Goal: Transaction & Acquisition: Download file/media

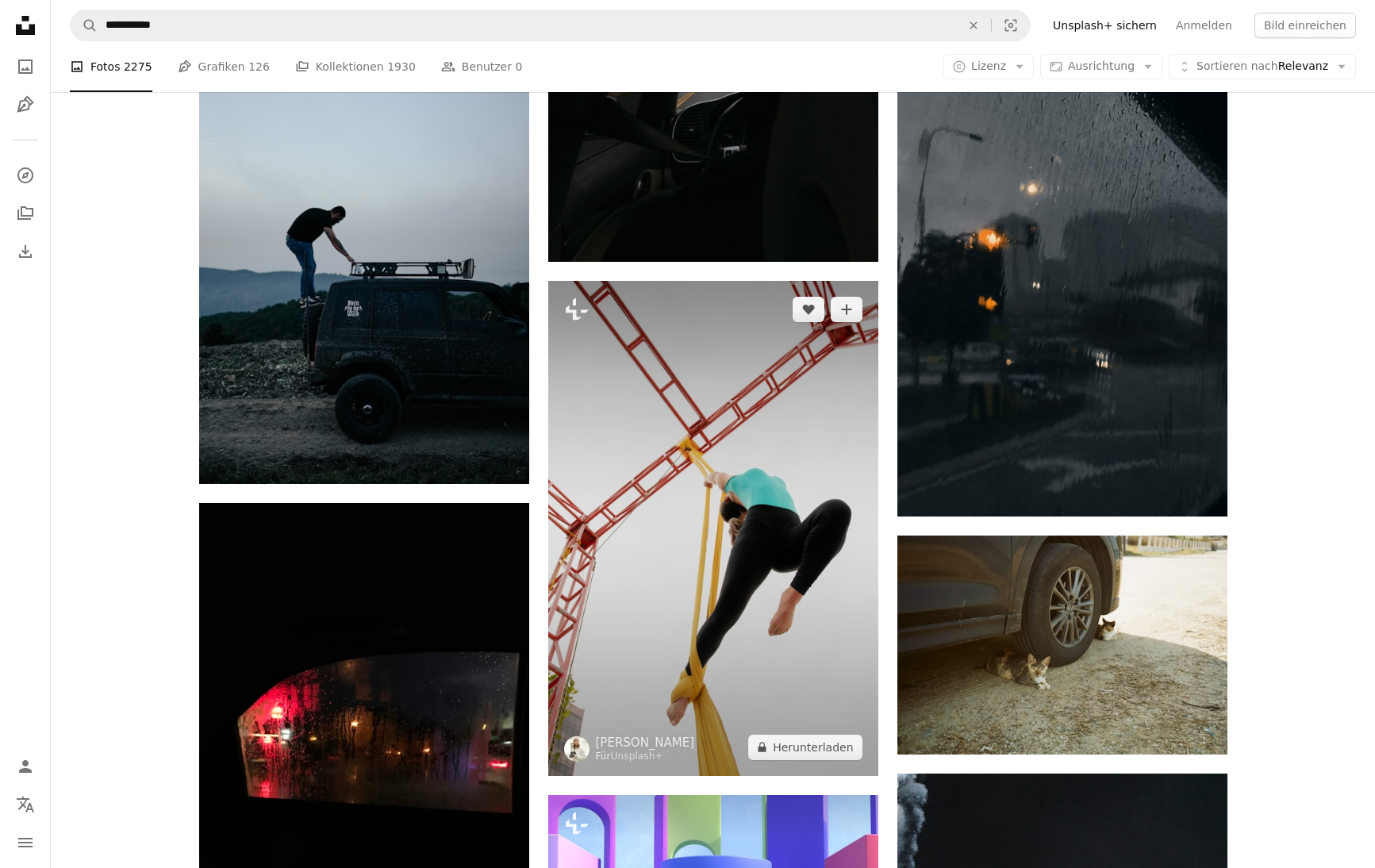
scroll to position [28308, 0]
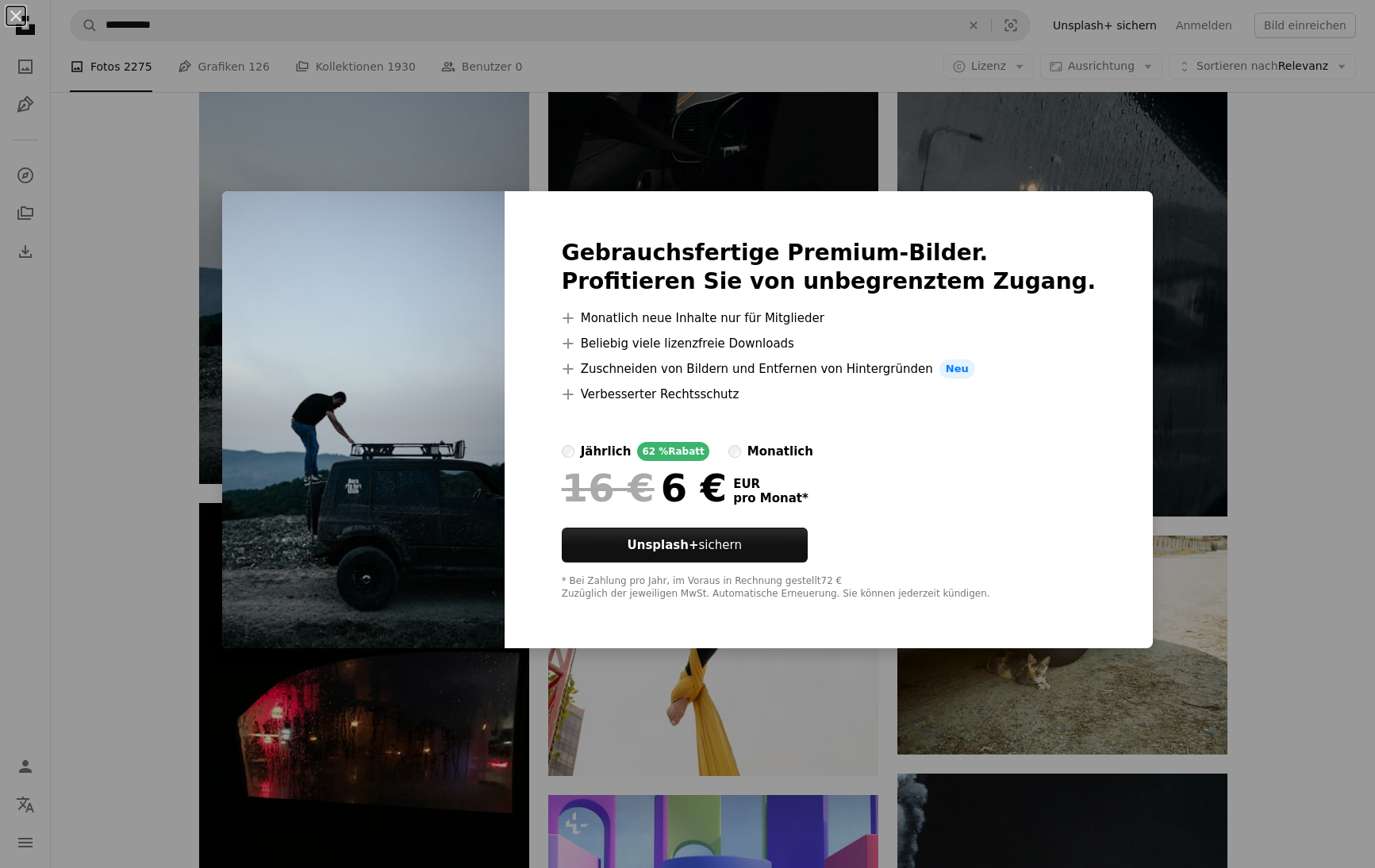
click at [1189, 391] on div "An X shape Gebrauchsfertige Premium-Bilder. Profitieren Sie von unbegrenztem Zu…" at bounding box center [688, 434] width 1375 height 868
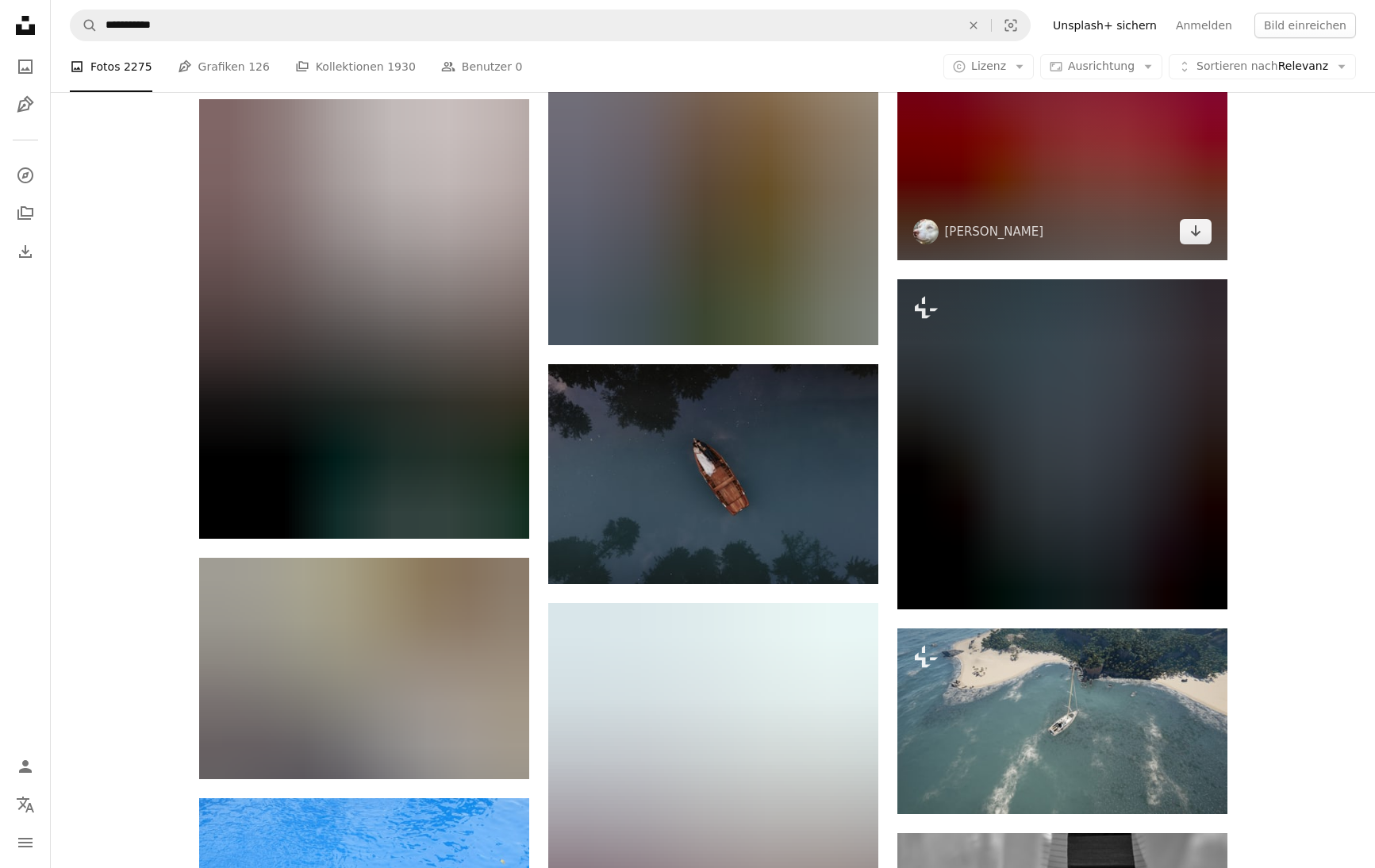
scroll to position [32212, 0]
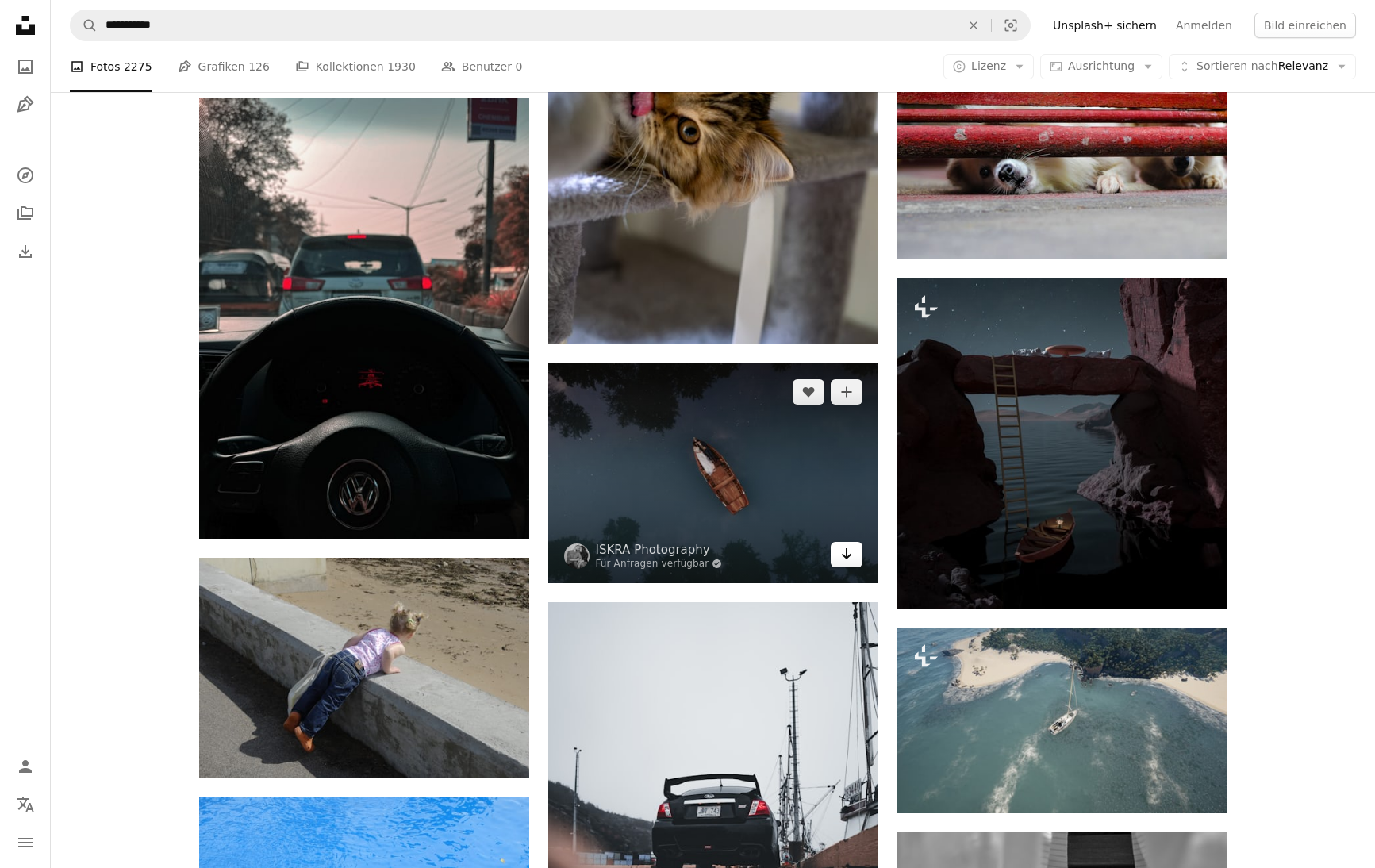
click at [849, 556] on icon "Arrow pointing down" at bounding box center [846, 553] width 13 height 19
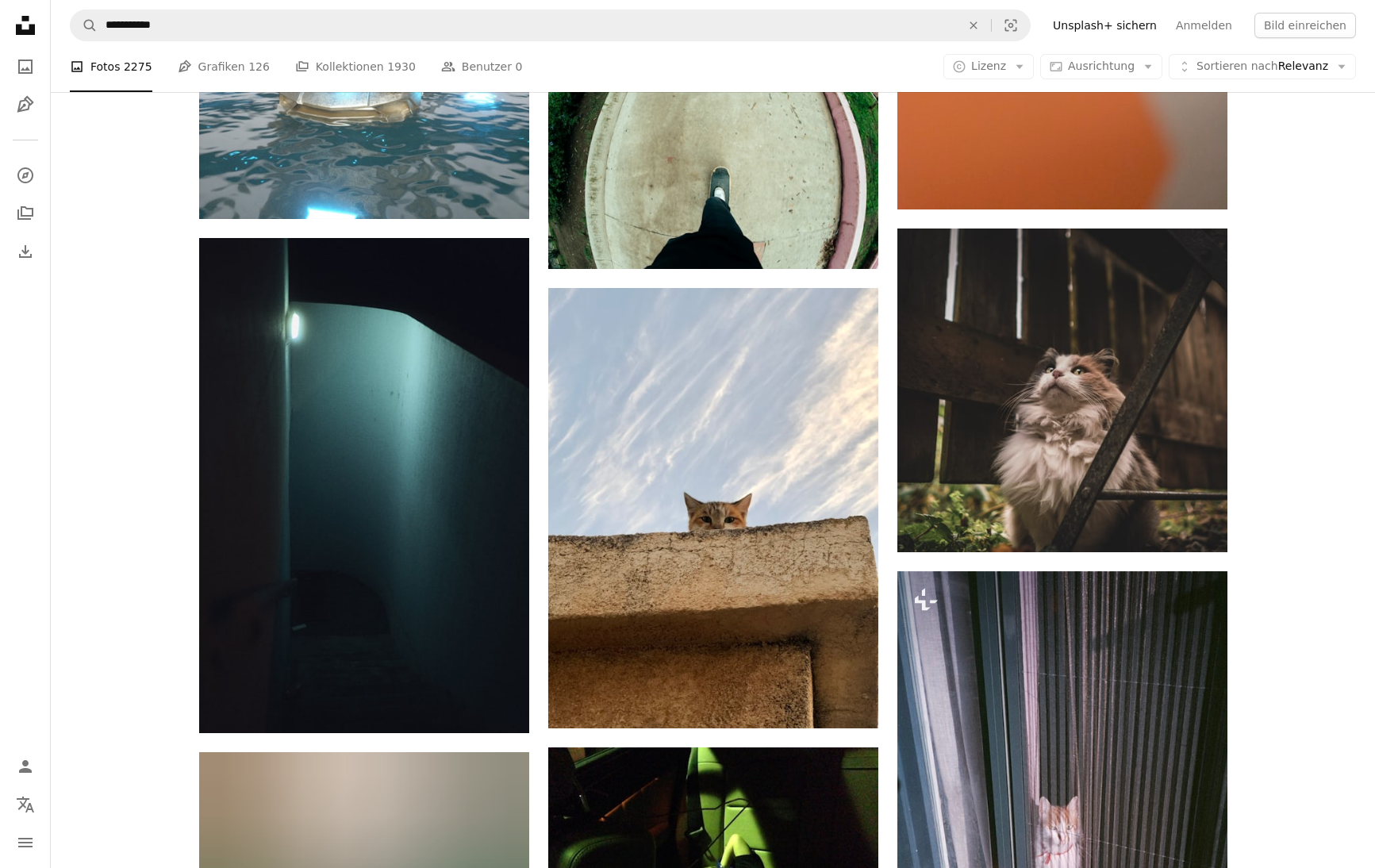
scroll to position [38621, 0]
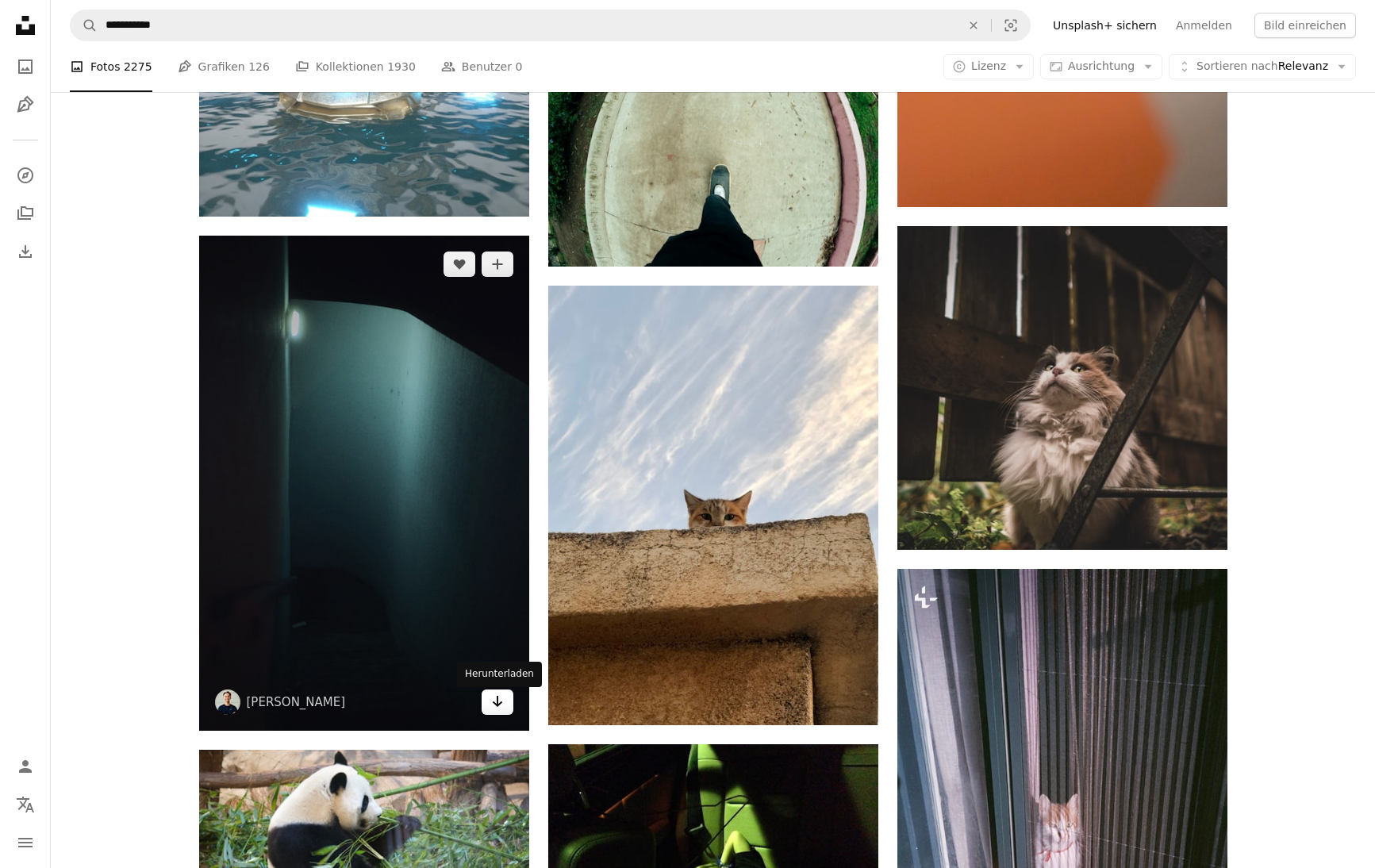
click at [492, 704] on icon "Arrow pointing down" at bounding box center [497, 701] width 13 height 19
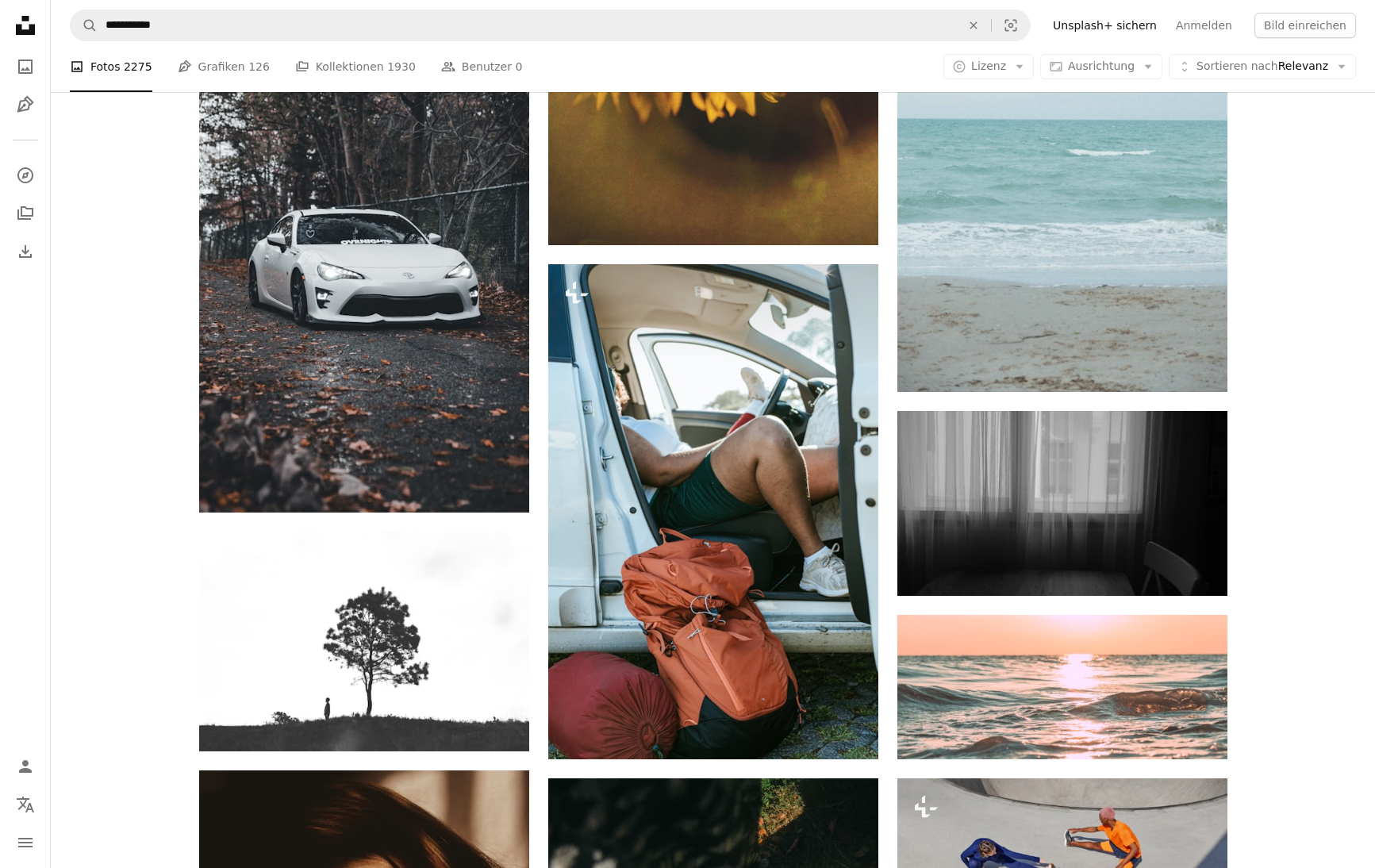
scroll to position [42352, 0]
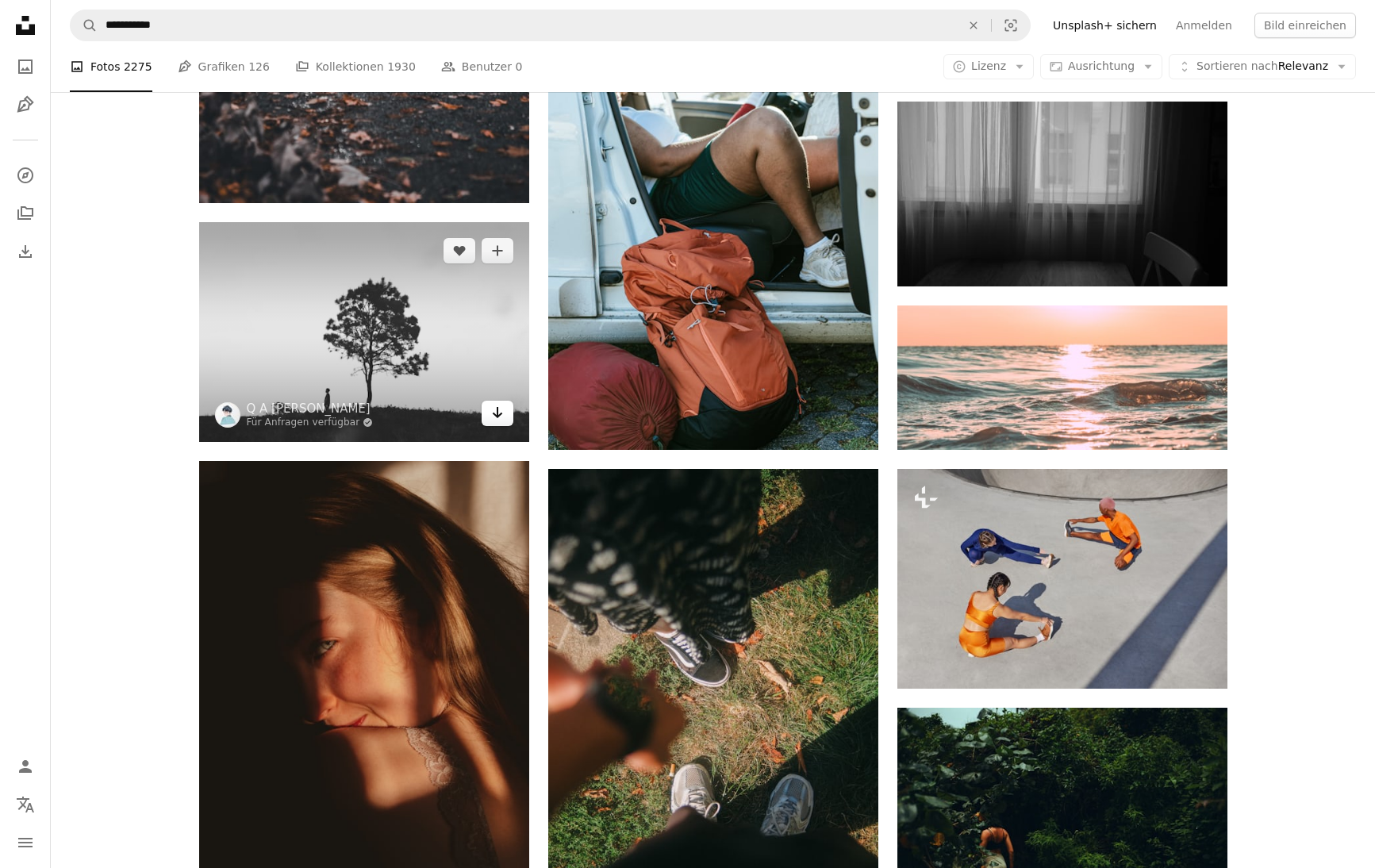
click at [502, 421] on icon "Arrow pointing down" at bounding box center [497, 412] width 13 height 19
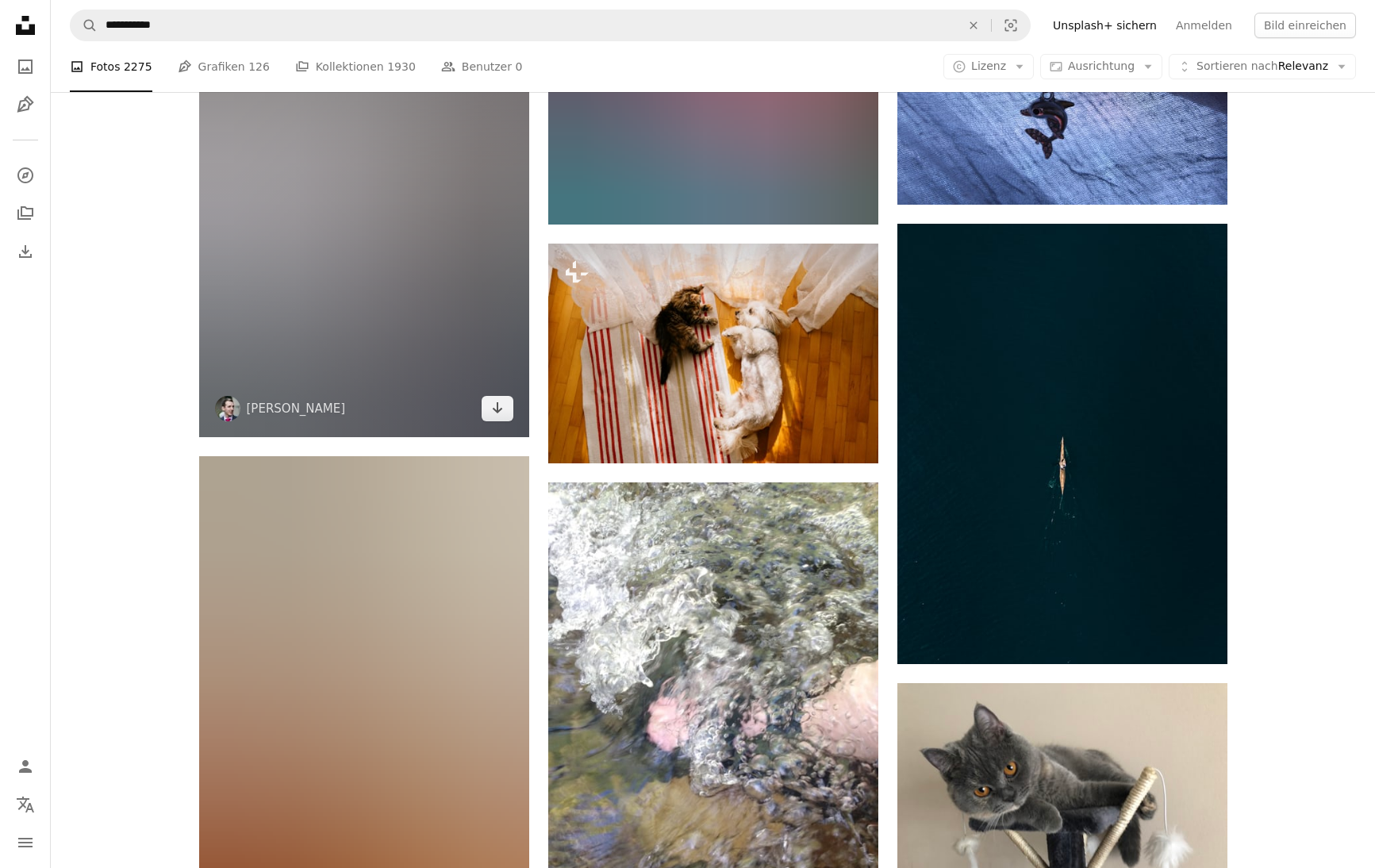
scroll to position [52808, 0]
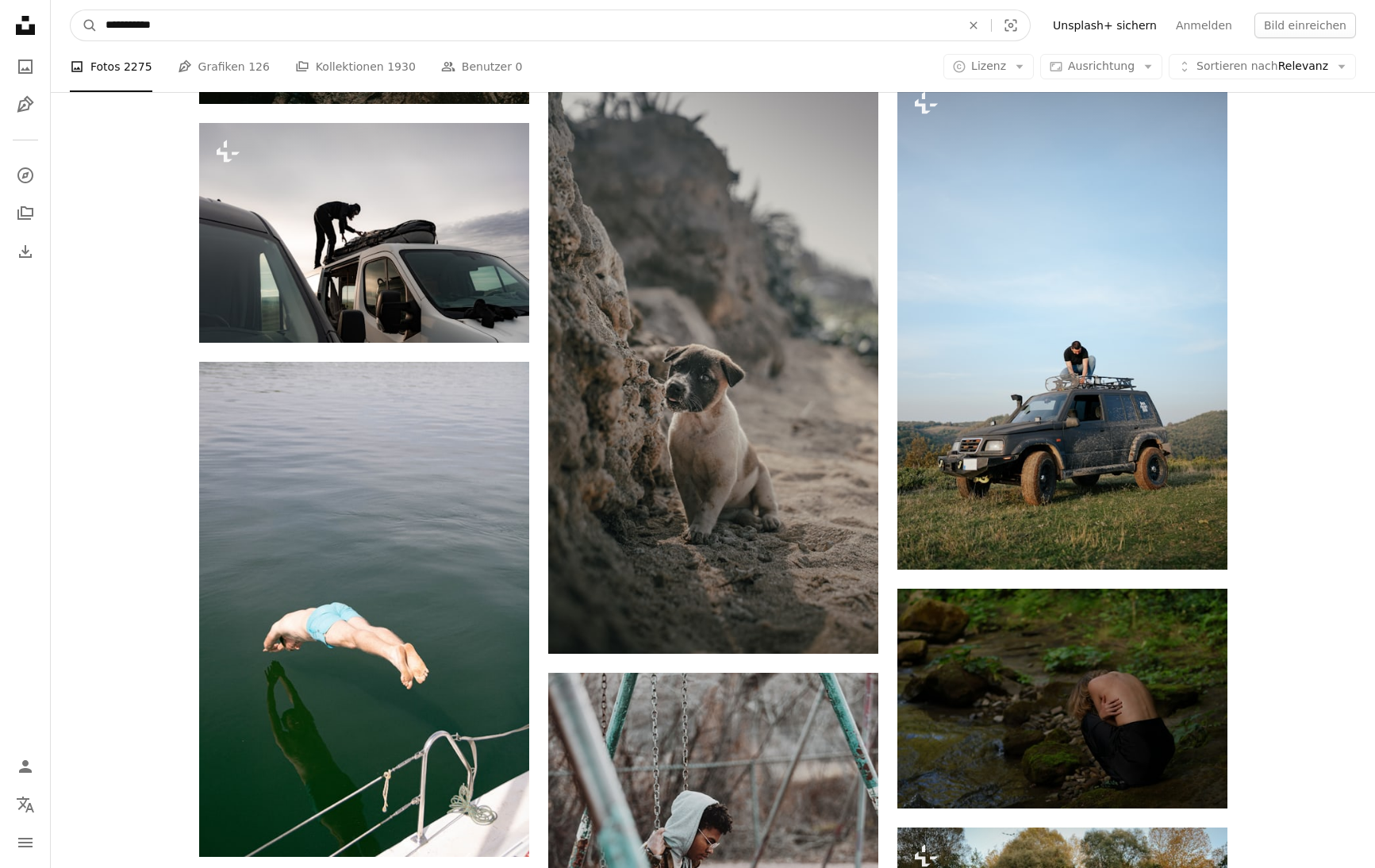
click at [208, 29] on input "**********" at bounding box center [527, 24] width 858 height 30
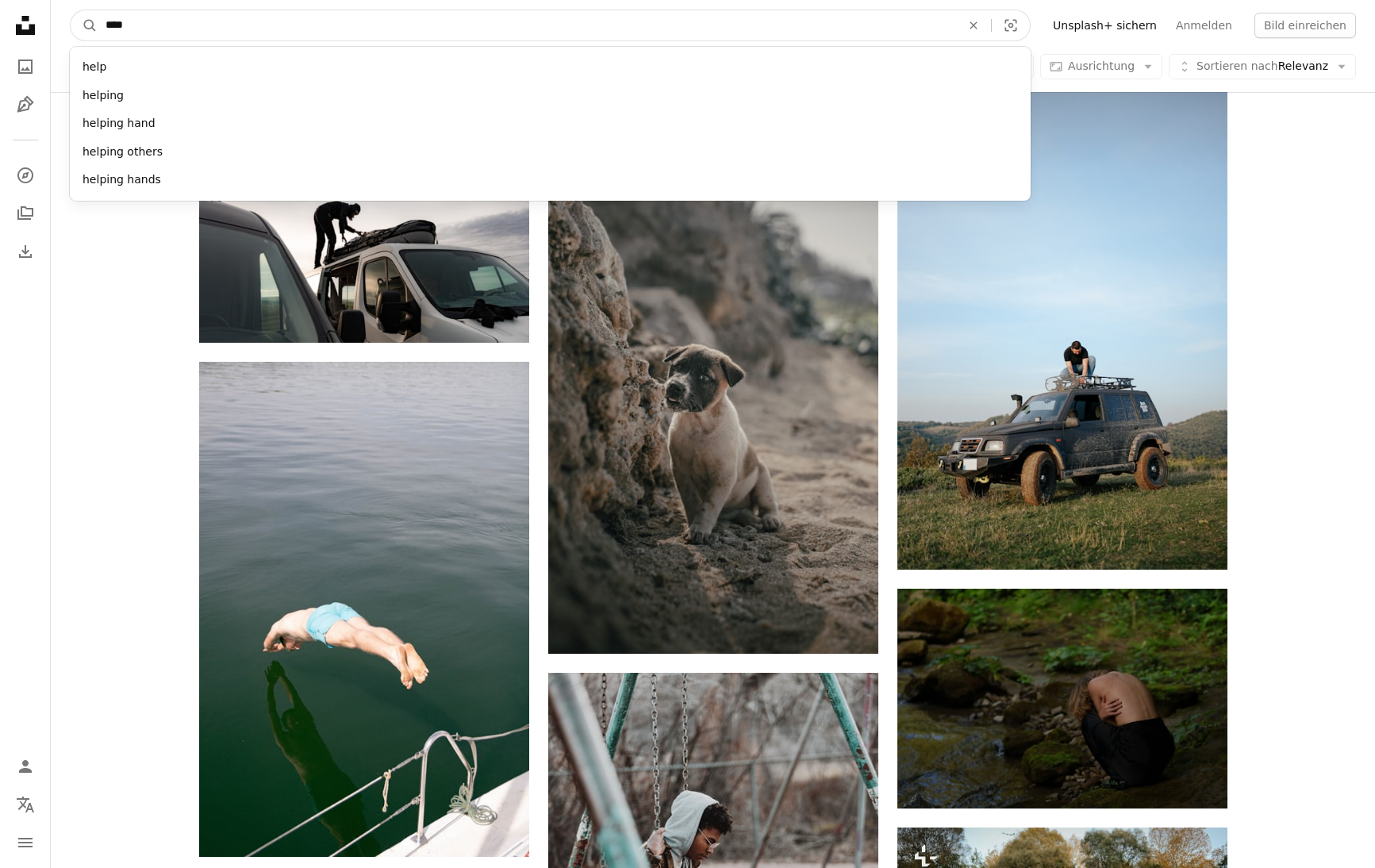
type input "****"
click at [84, 25] on button "A magnifying glass" at bounding box center [84, 24] width 27 height 30
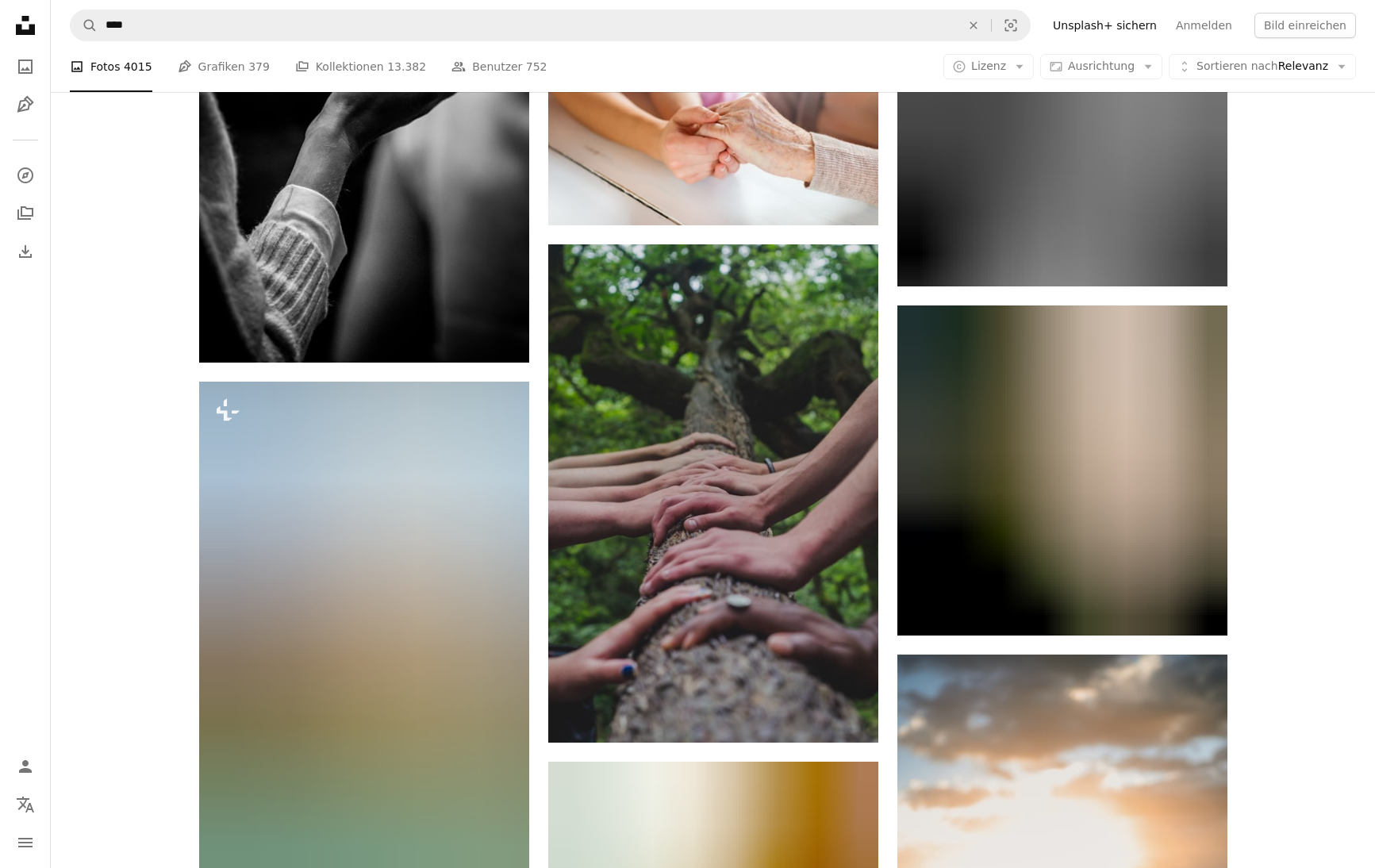
scroll to position [10493, 0]
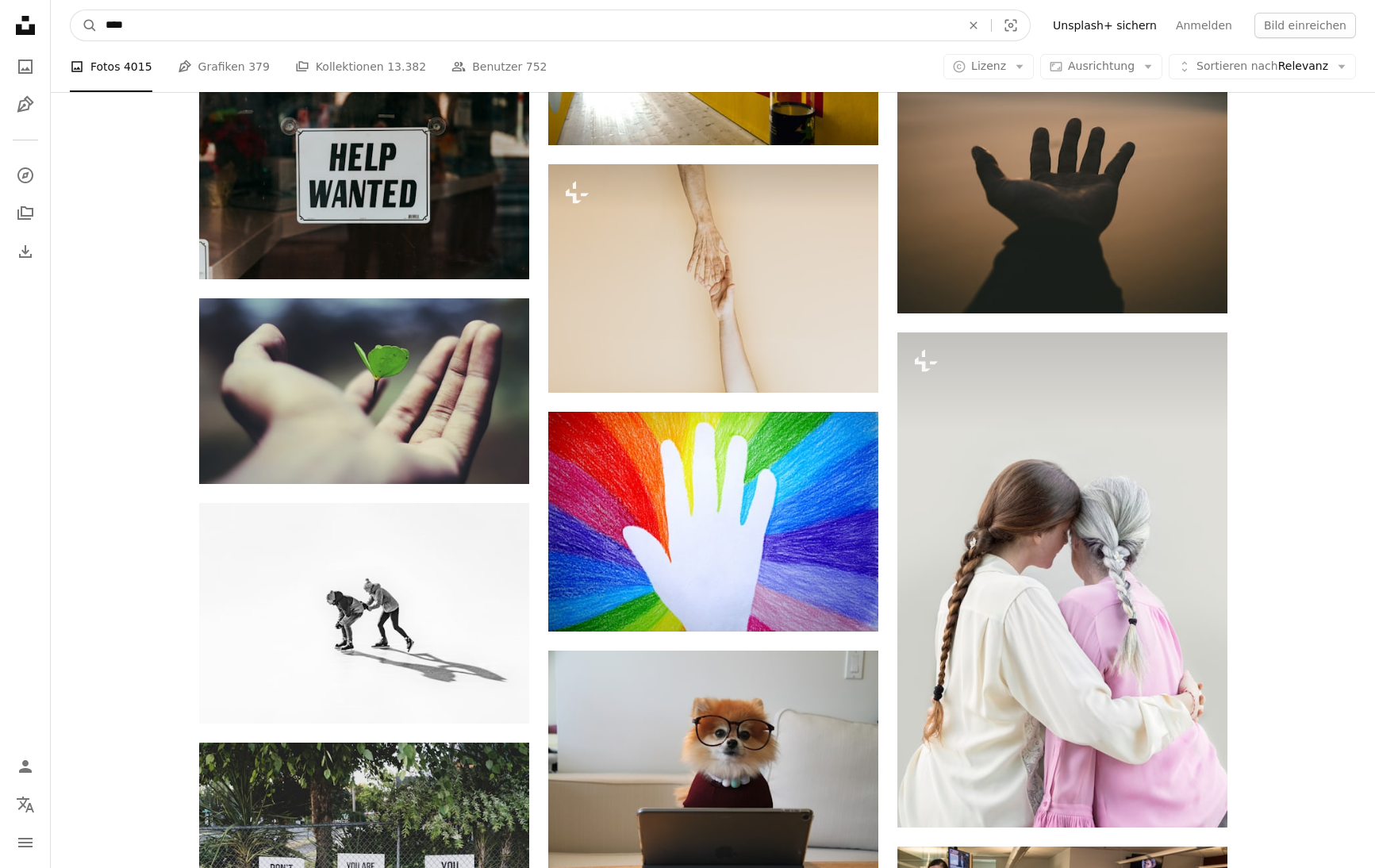
click at [190, 34] on input "****" at bounding box center [527, 24] width 858 height 30
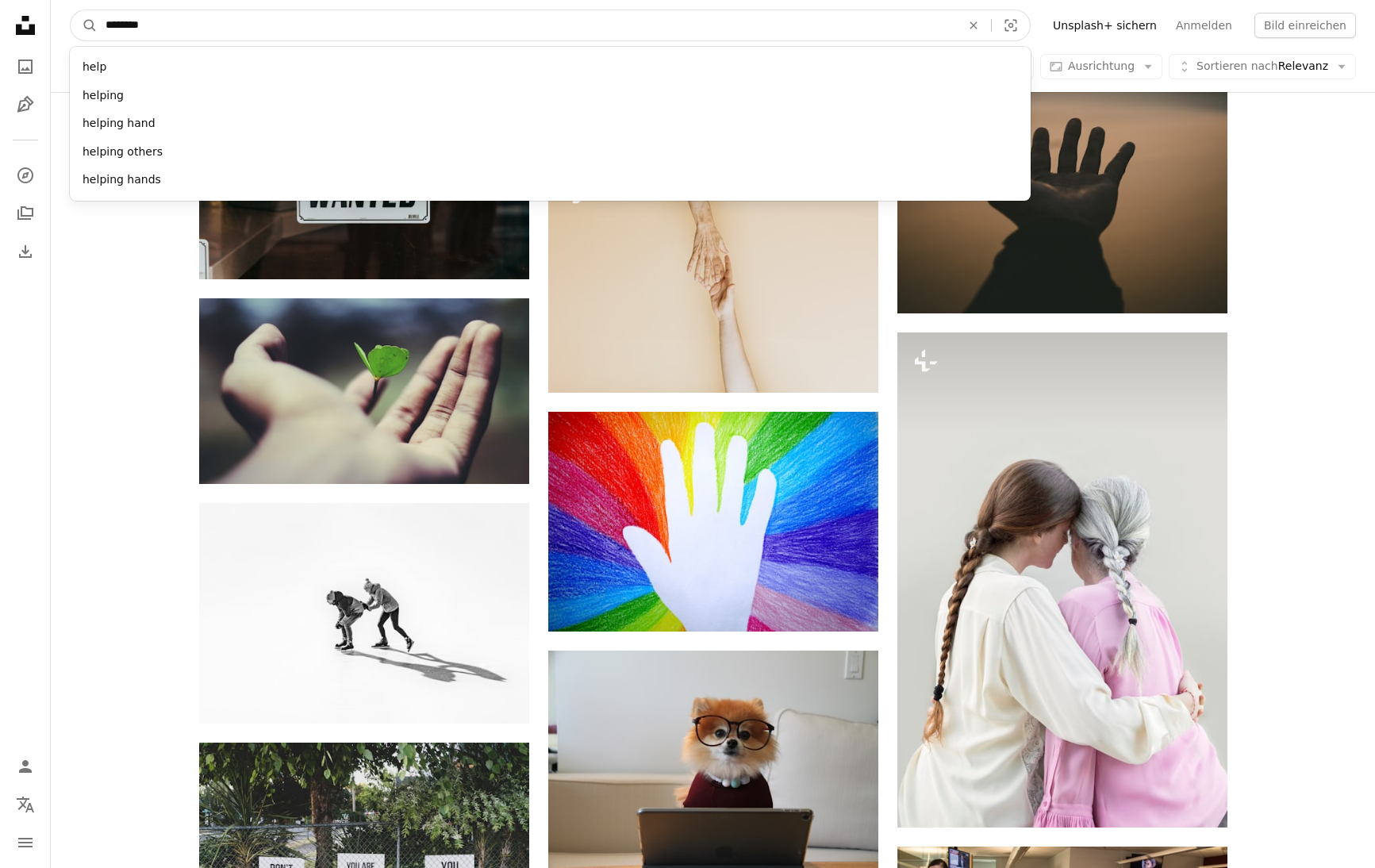
type input "*********"
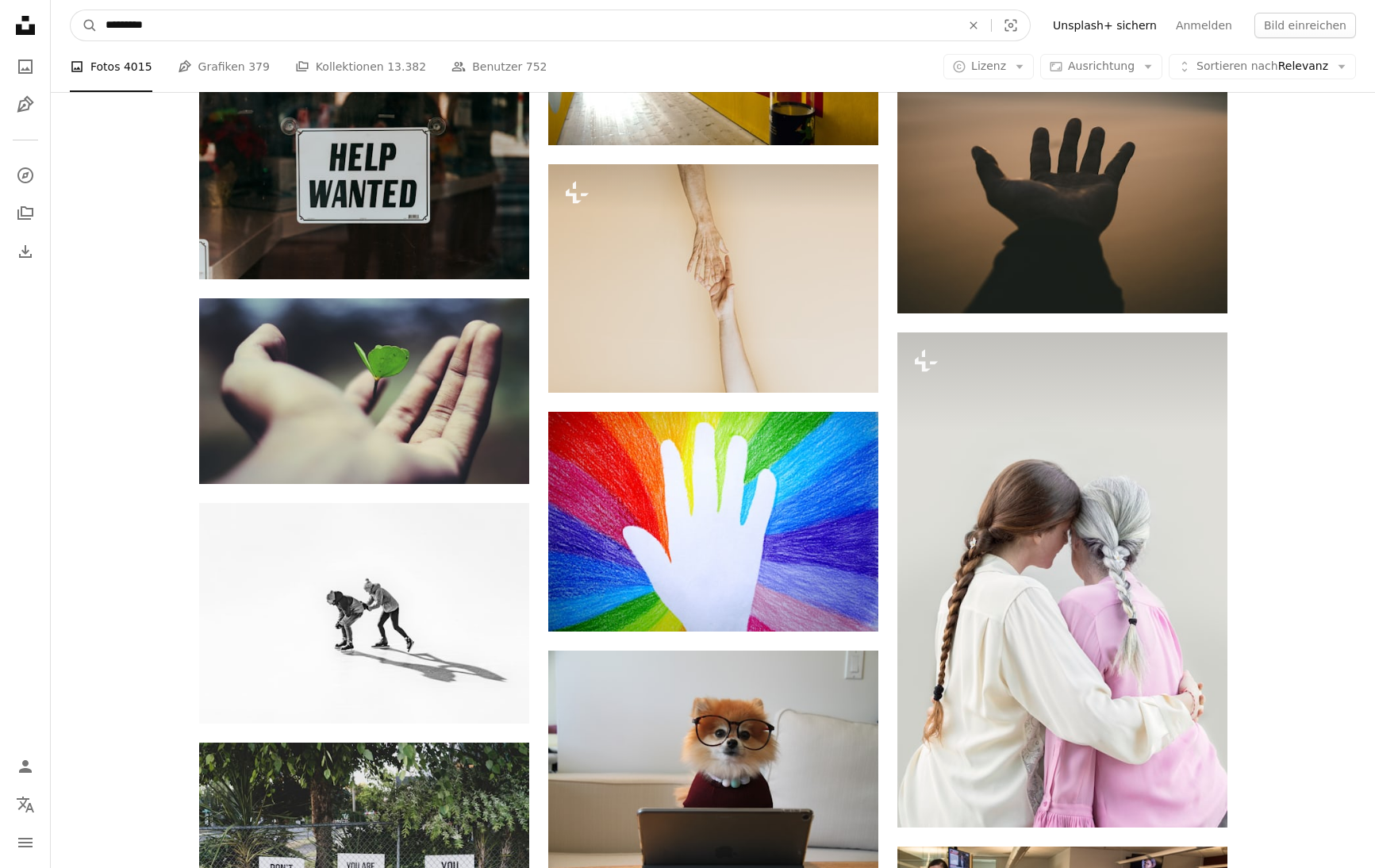
click at [84, 25] on button "A magnifying glass" at bounding box center [84, 24] width 27 height 30
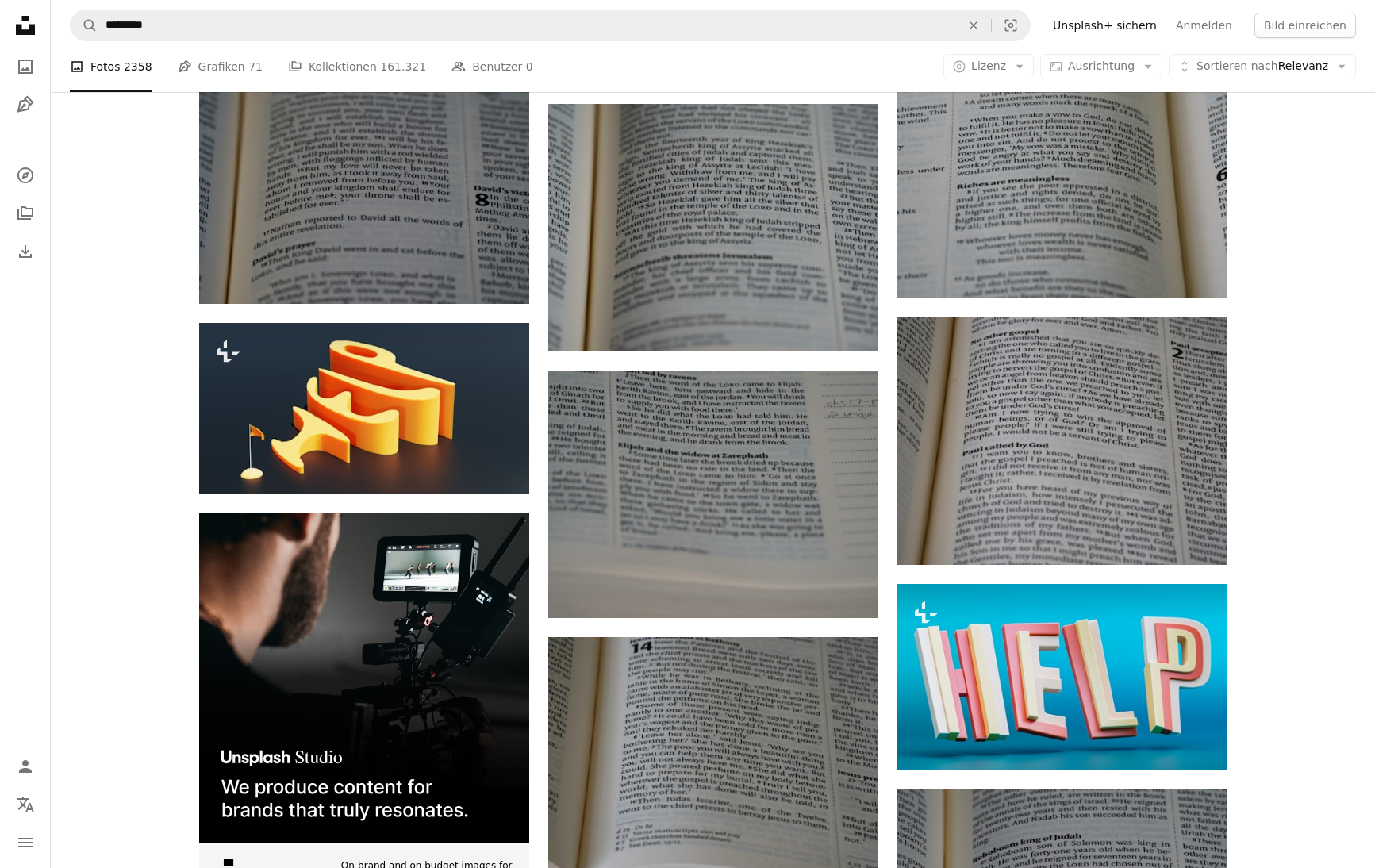
scroll to position [2579, 0]
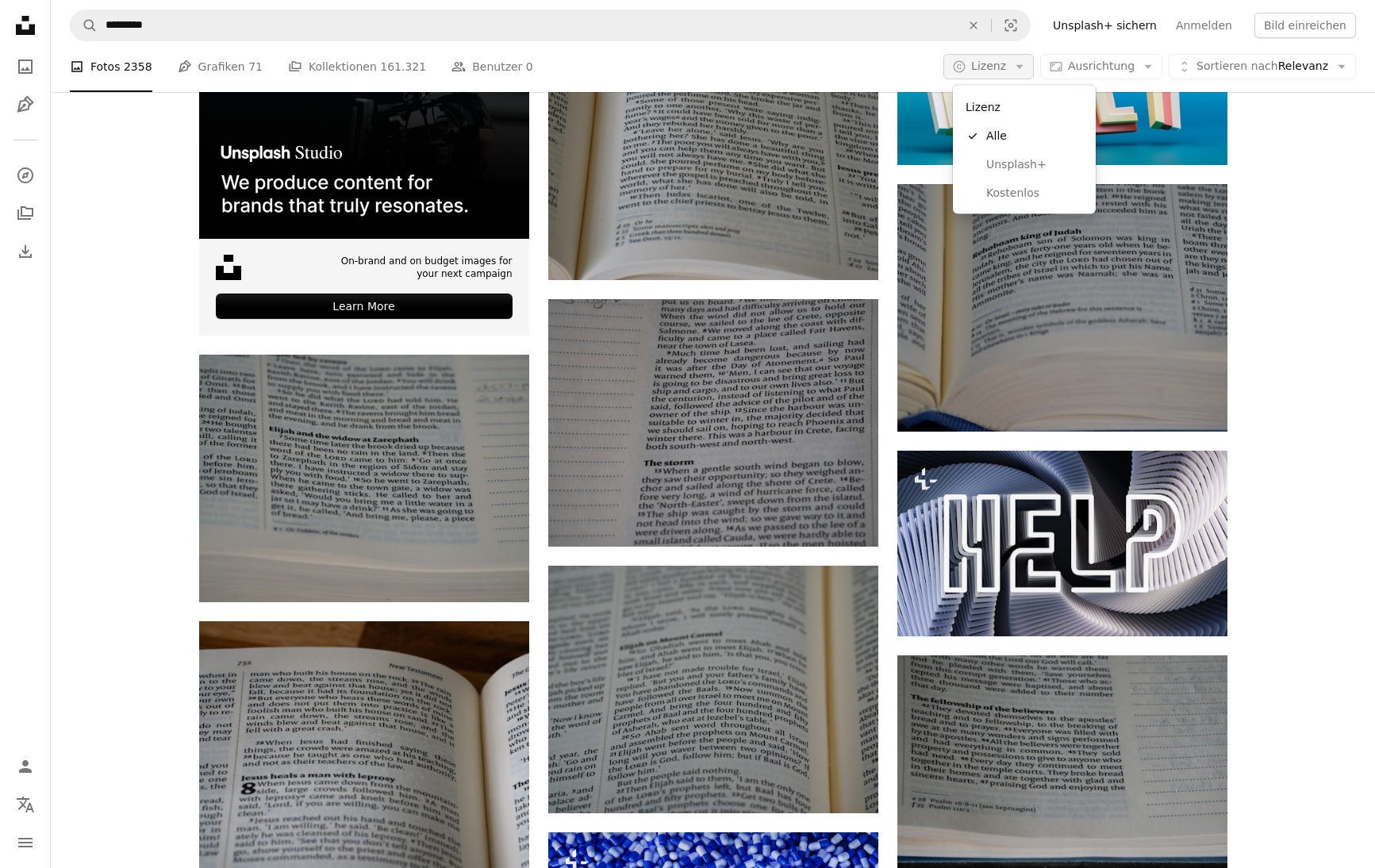
click at [1027, 66] on icon "Arrow down" at bounding box center [1019, 67] width 15 height 15
click at [1006, 189] on span "Kostenlos" at bounding box center [1034, 192] width 97 height 15
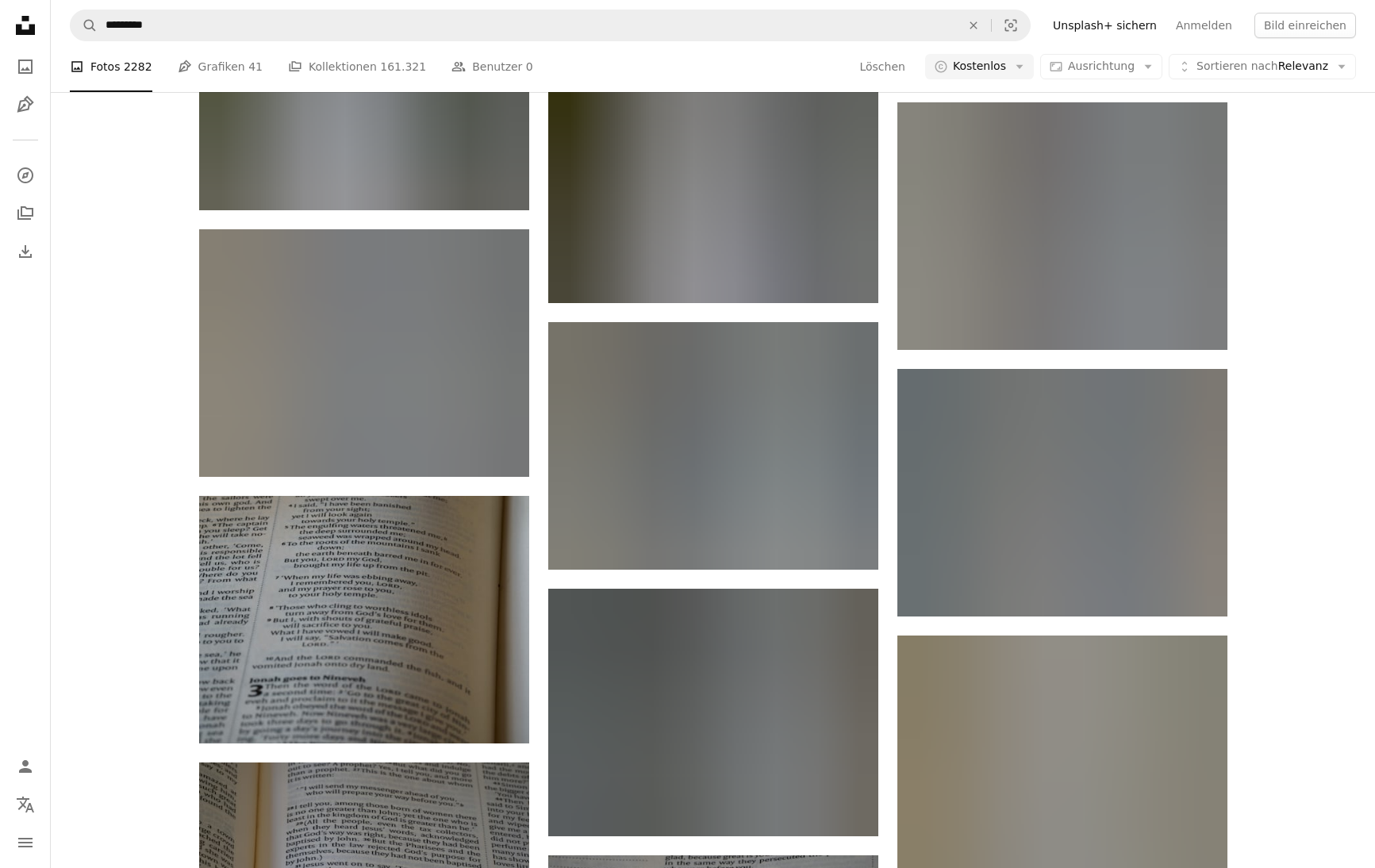
scroll to position [24331, 0]
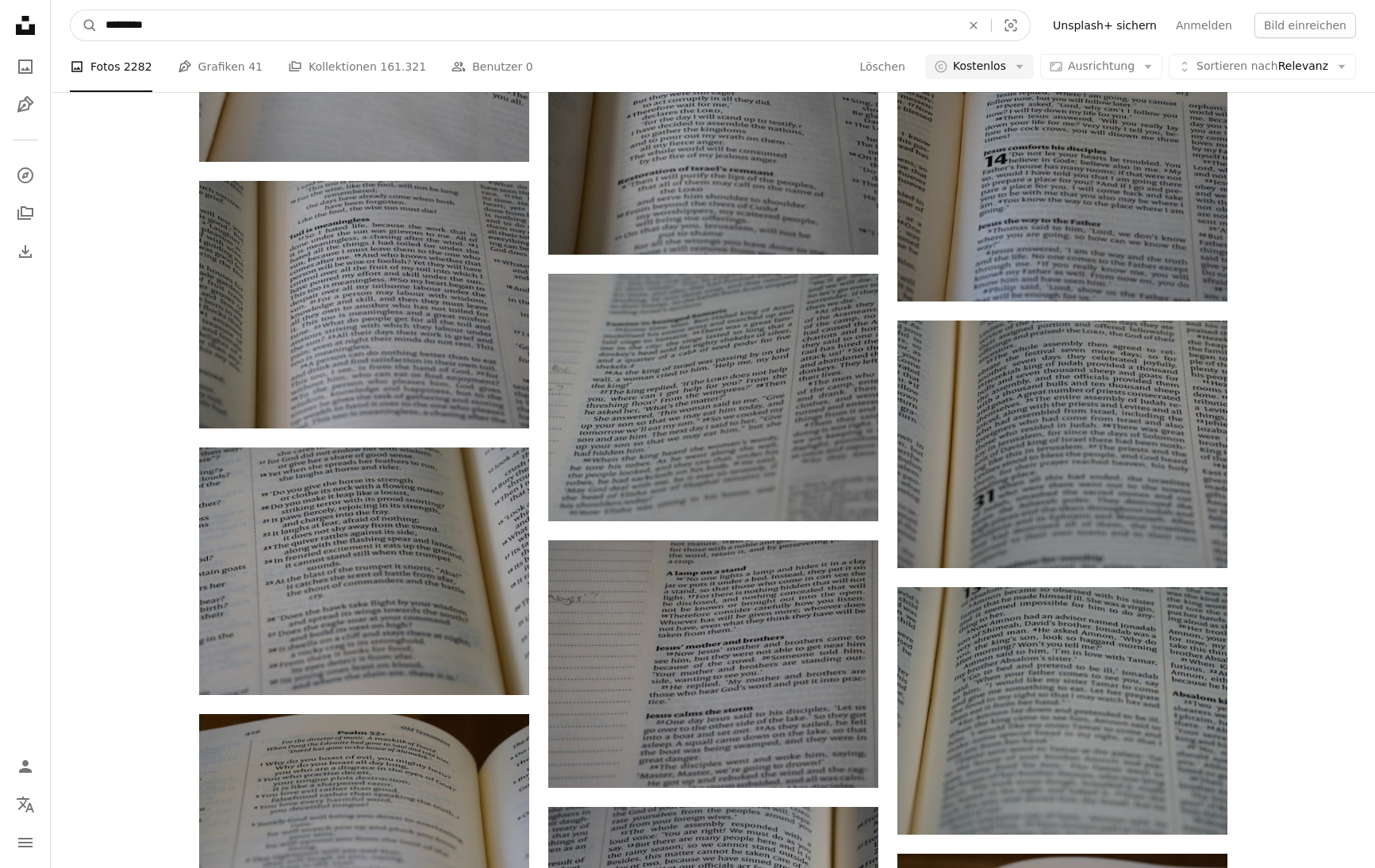
click at [168, 26] on input "*********" at bounding box center [527, 24] width 858 height 30
drag, startPoint x: 164, startPoint y: 24, endPoint x: 132, endPoint y: 24, distance: 32.0
click at [132, 24] on input "*********" at bounding box center [527, 24] width 858 height 30
type input "****"
click at [84, 25] on button "A magnifying glass" at bounding box center [84, 24] width 27 height 30
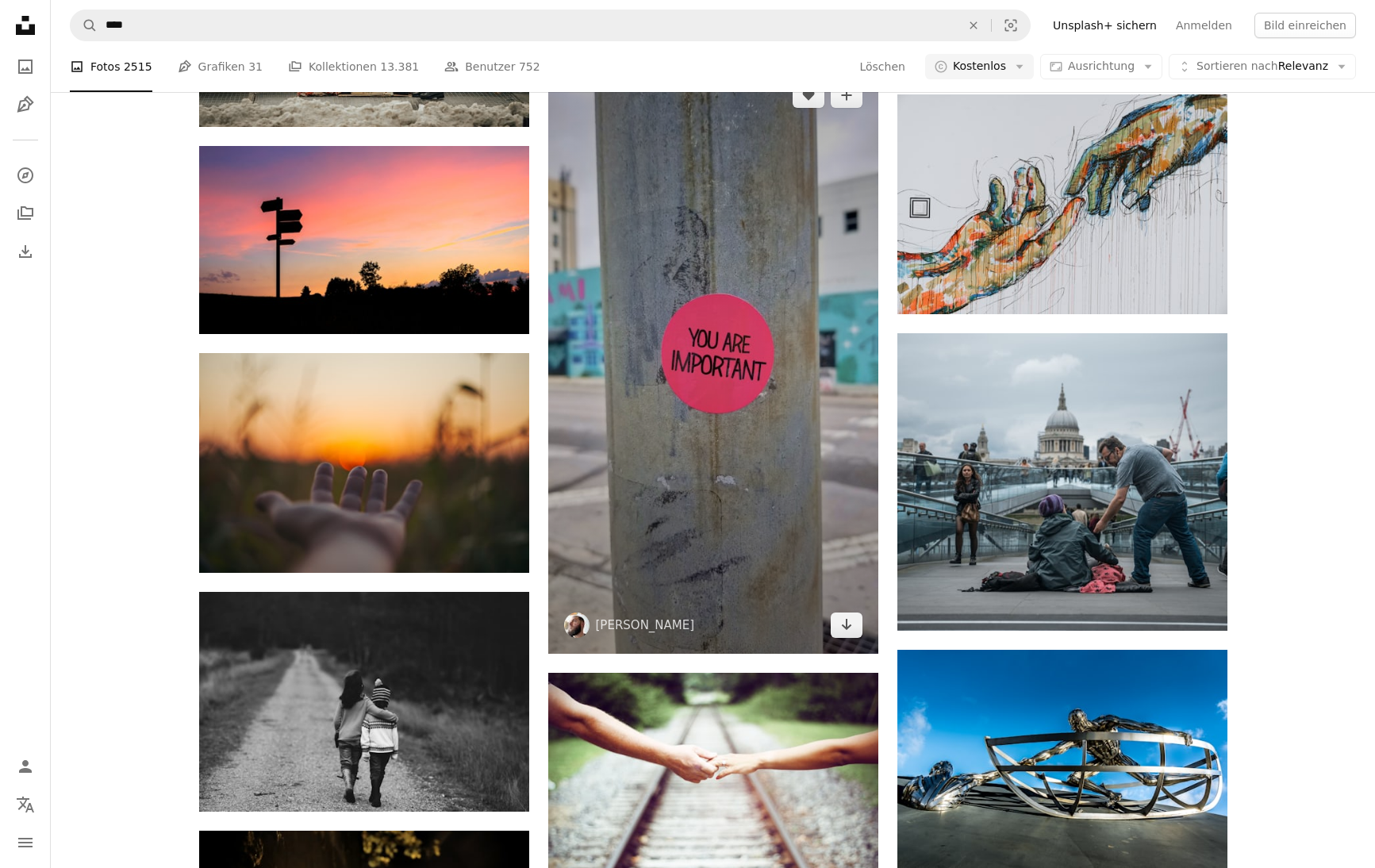
scroll to position [8959, 0]
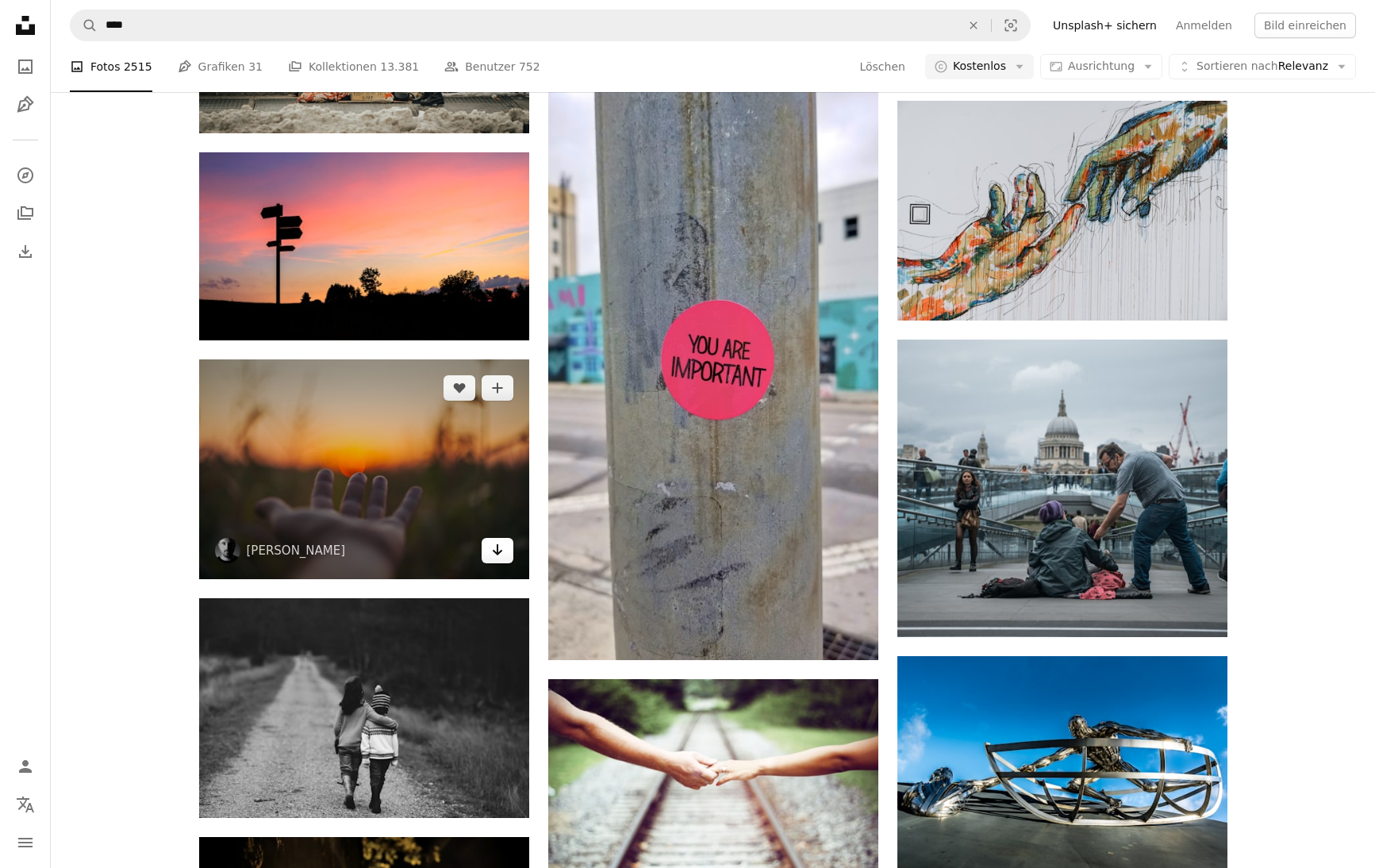
click at [500, 548] on icon "Herunterladen" at bounding box center [496, 550] width 10 height 11
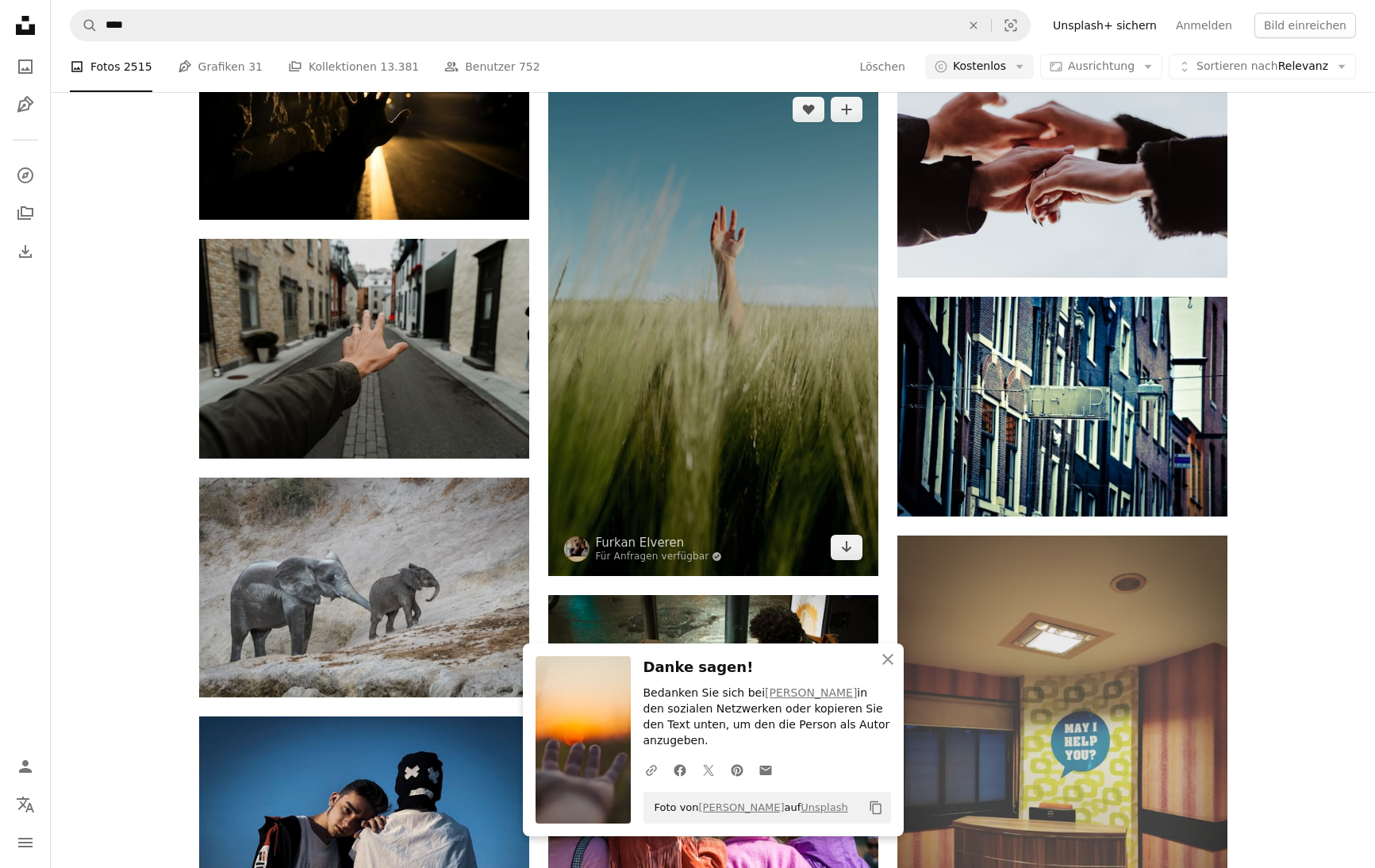
scroll to position [9794, 0]
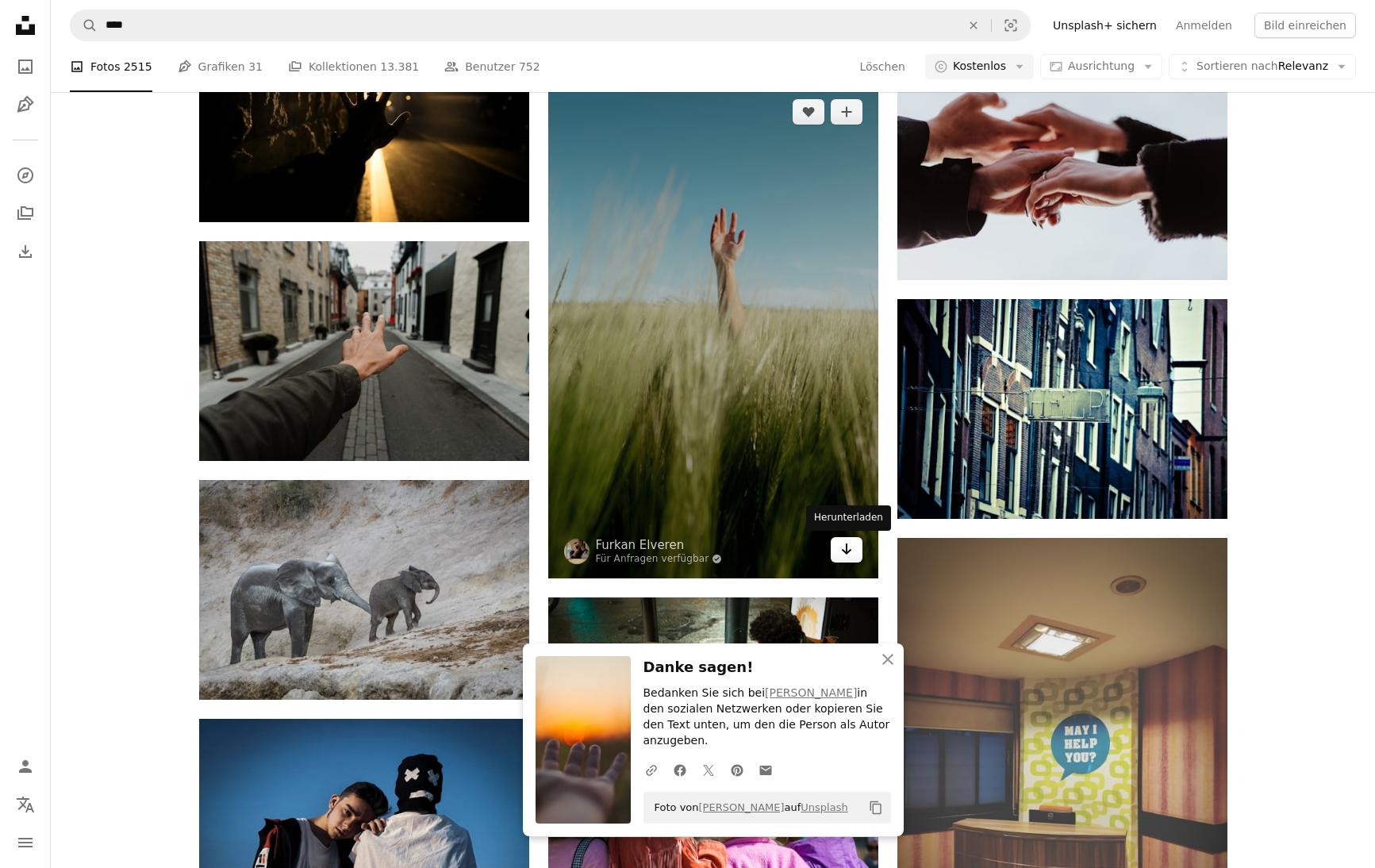
click at [844, 549] on icon "Arrow pointing down" at bounding box center [846, 549] width 13 height 19
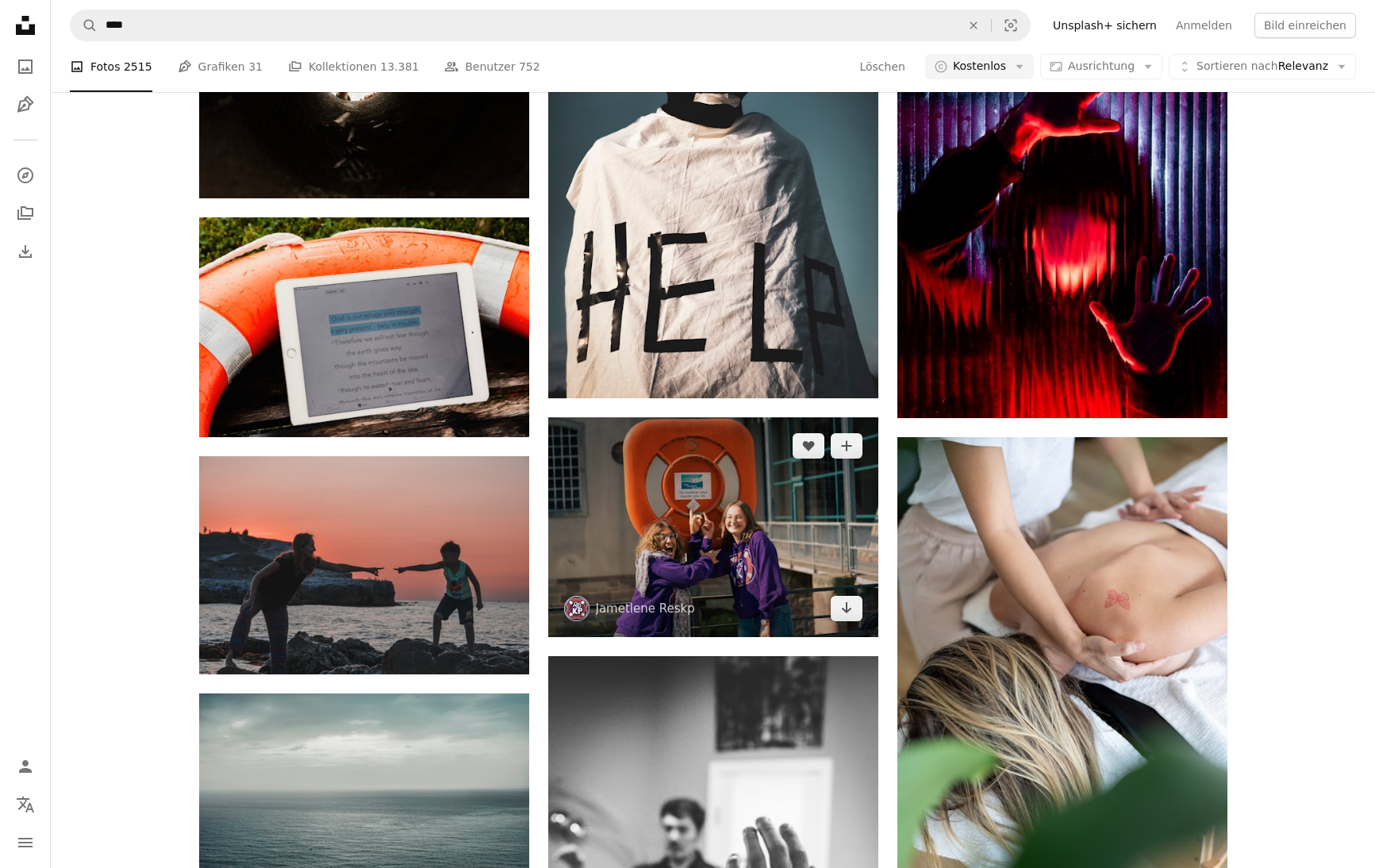
scroll to position [16298, 0]
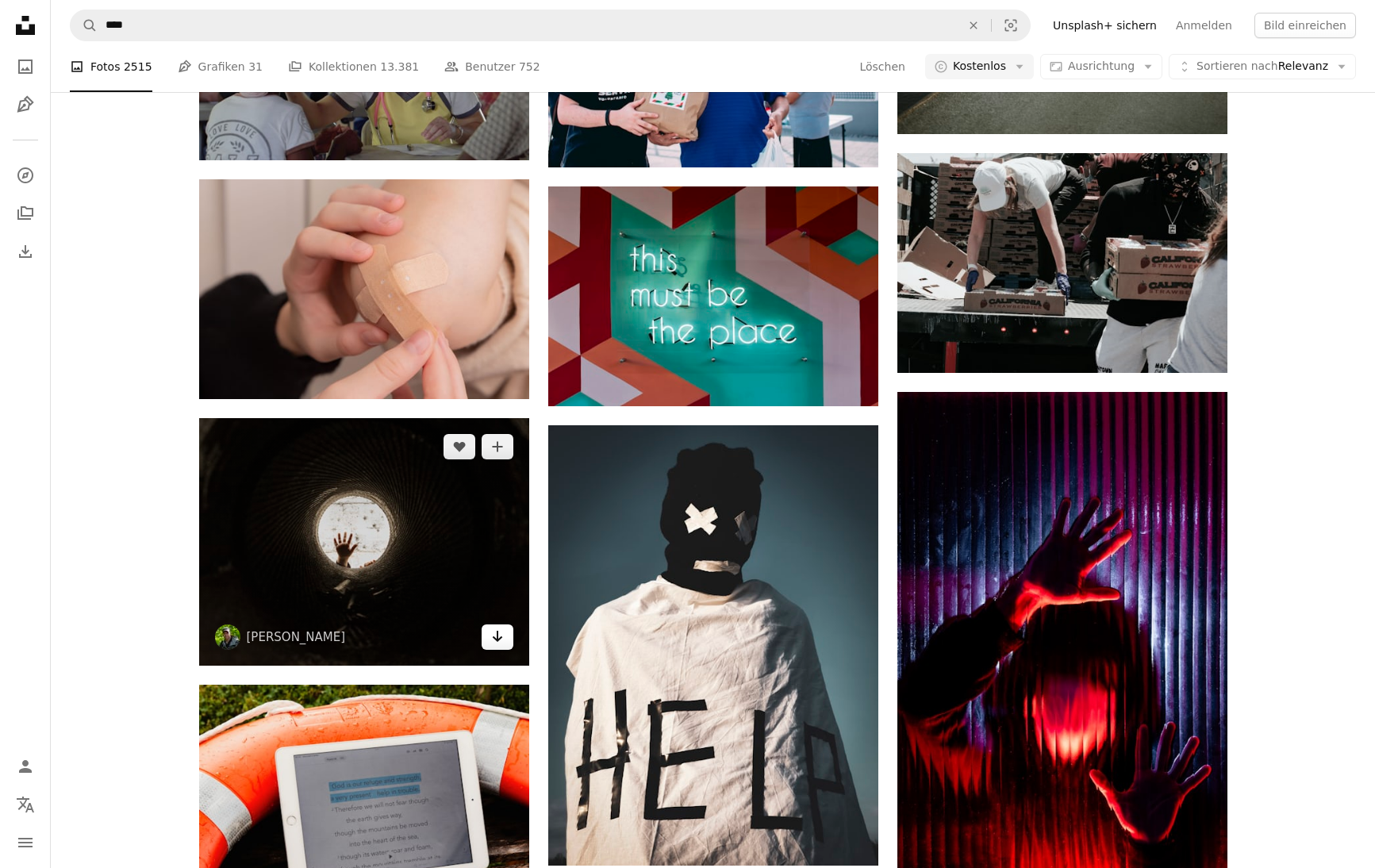
click at [503, 635] on link "Arrow pointing down" at bounding box center [497, 637] width 32 height 25
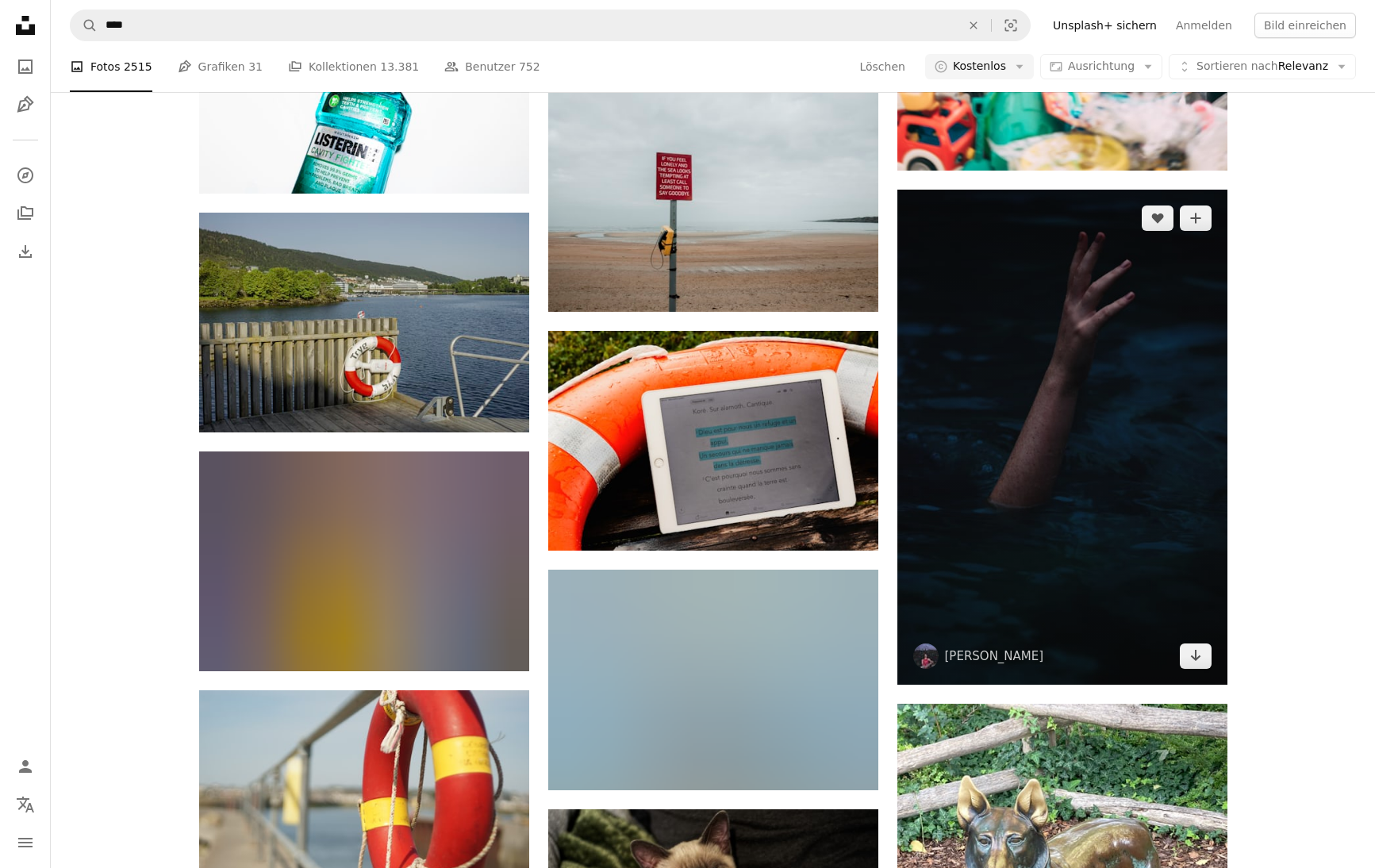
scroll to position [22896, 0]
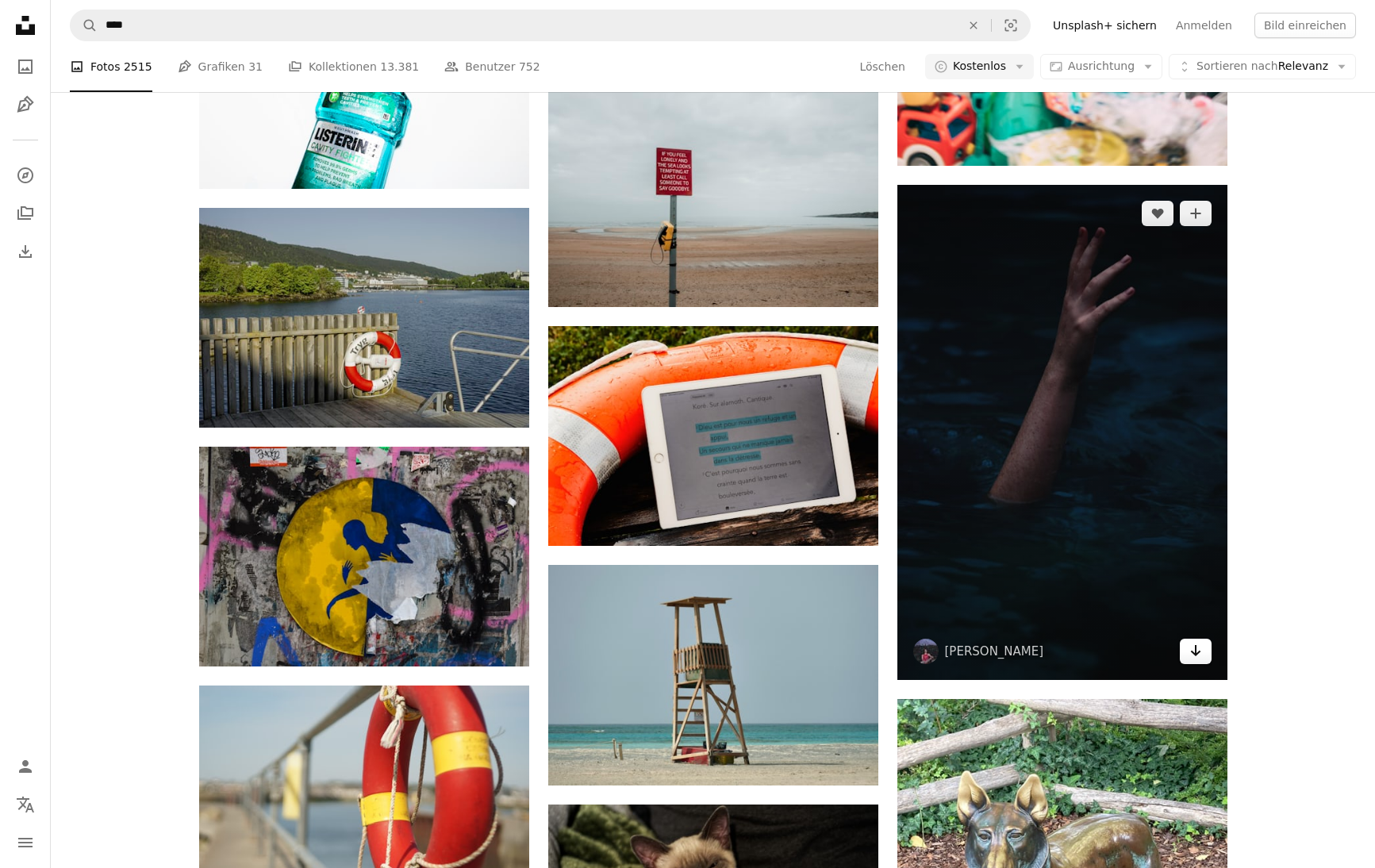
click at [1199, 650] on icon "Arrow pointing down" at bounding box center [1195, 650] width 13 height 19
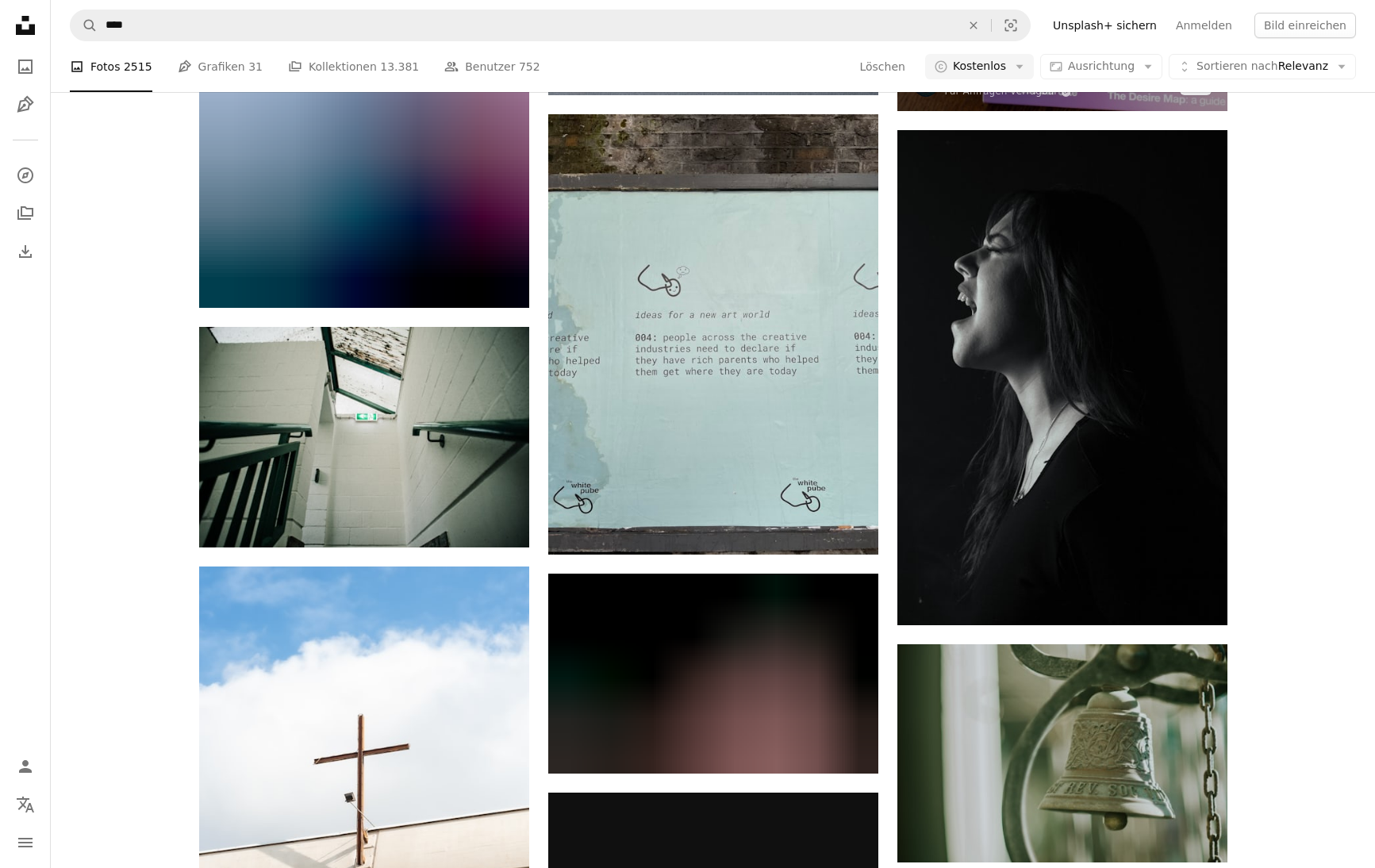
scroll to position [28941, 0]
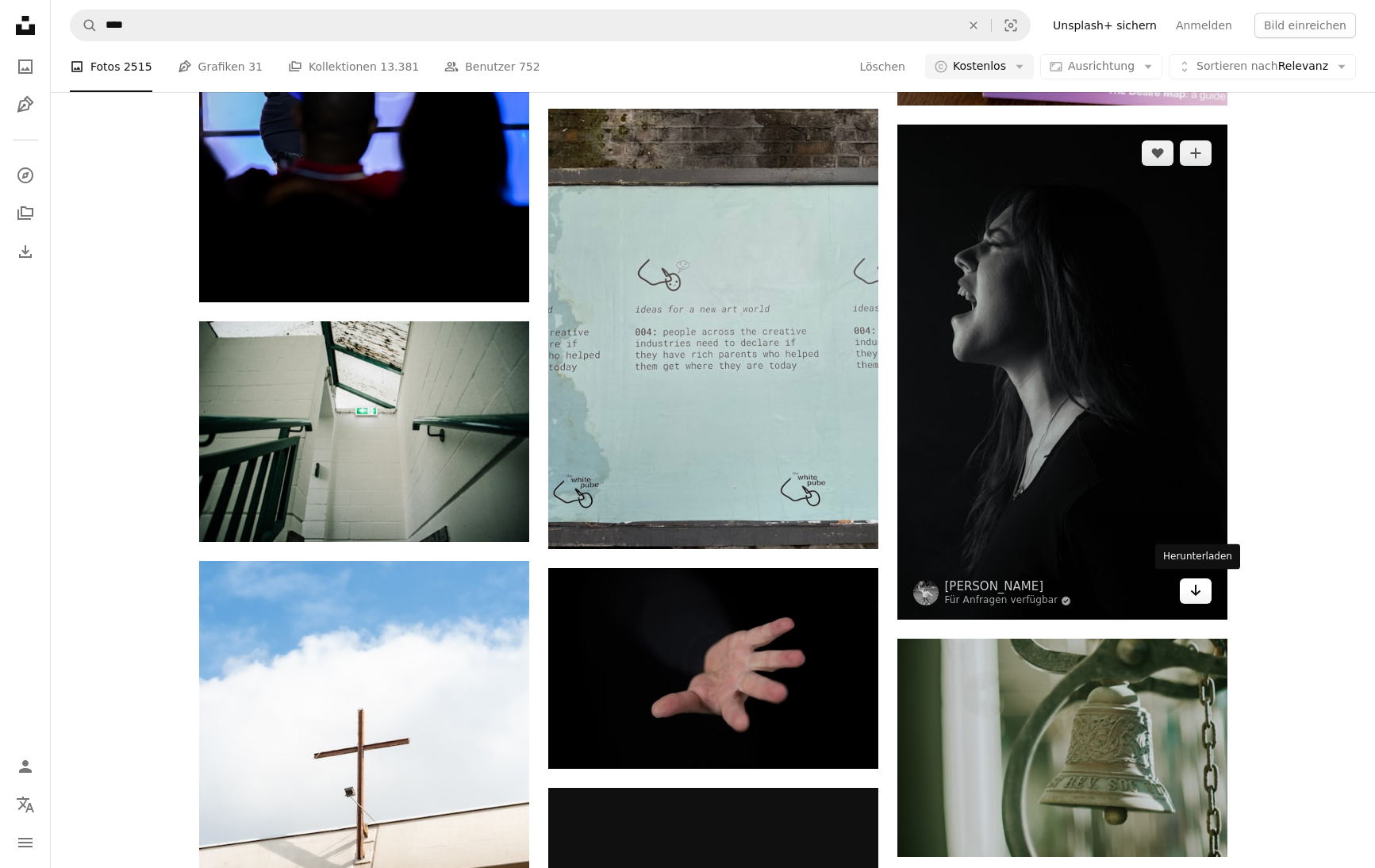
click at [1194, 589] on icon "Arrow pointing down" at bounding box center [1195, 590] width 13 height 19
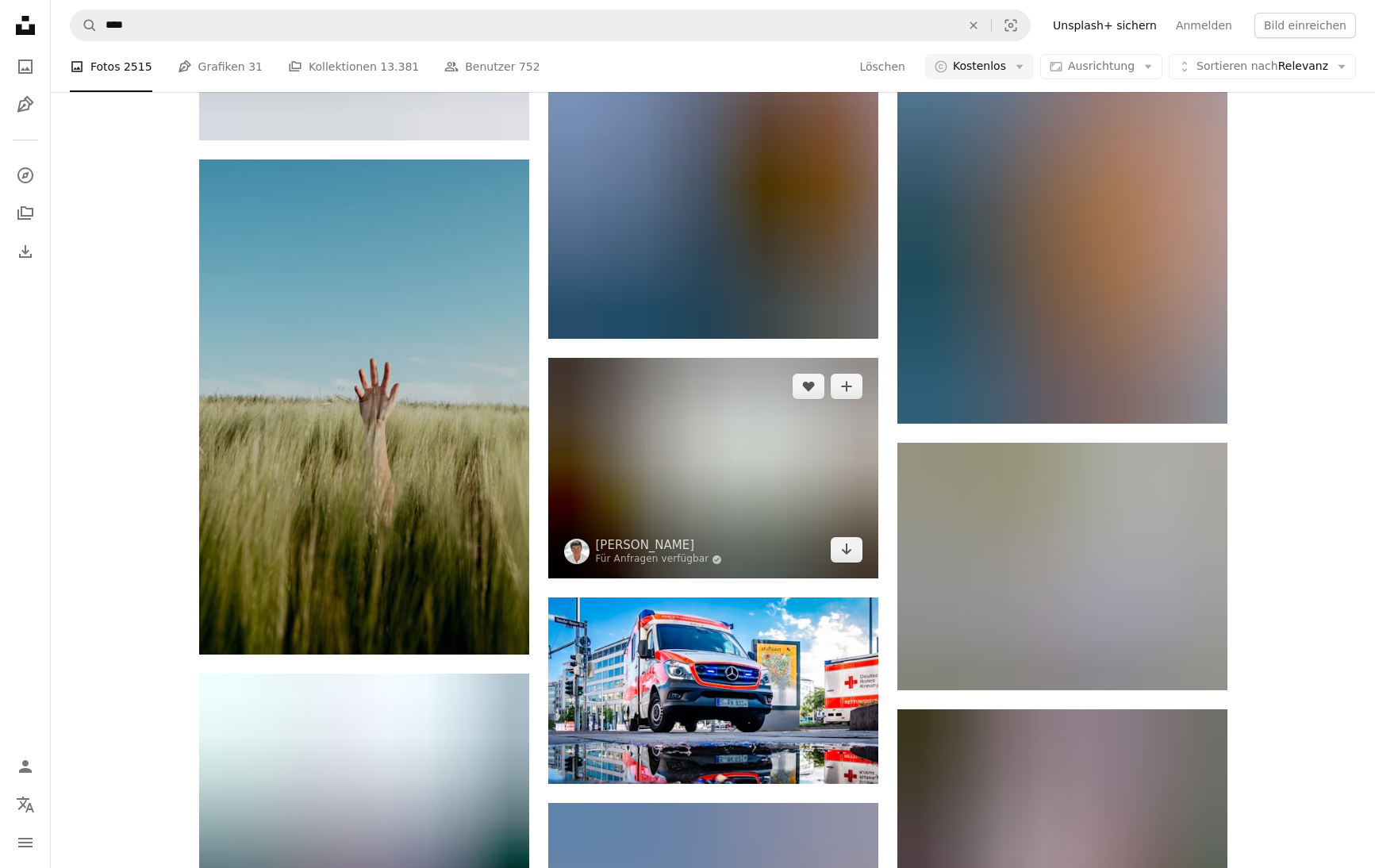
scroll to position [58590, 0]
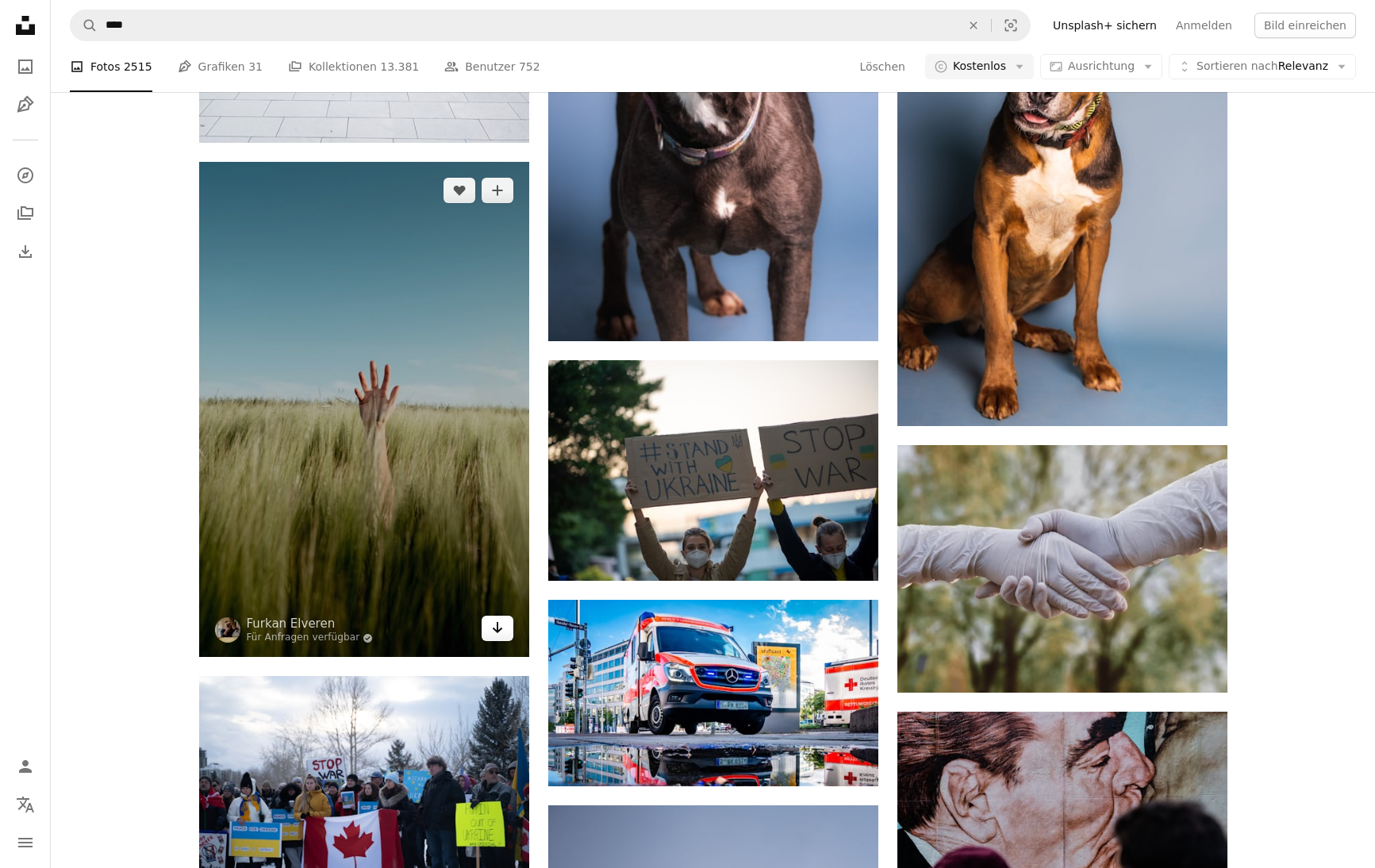
click at [493, 621] on icon "Arrow pointing down" at bounding box center [497, 627] width 13 height 19
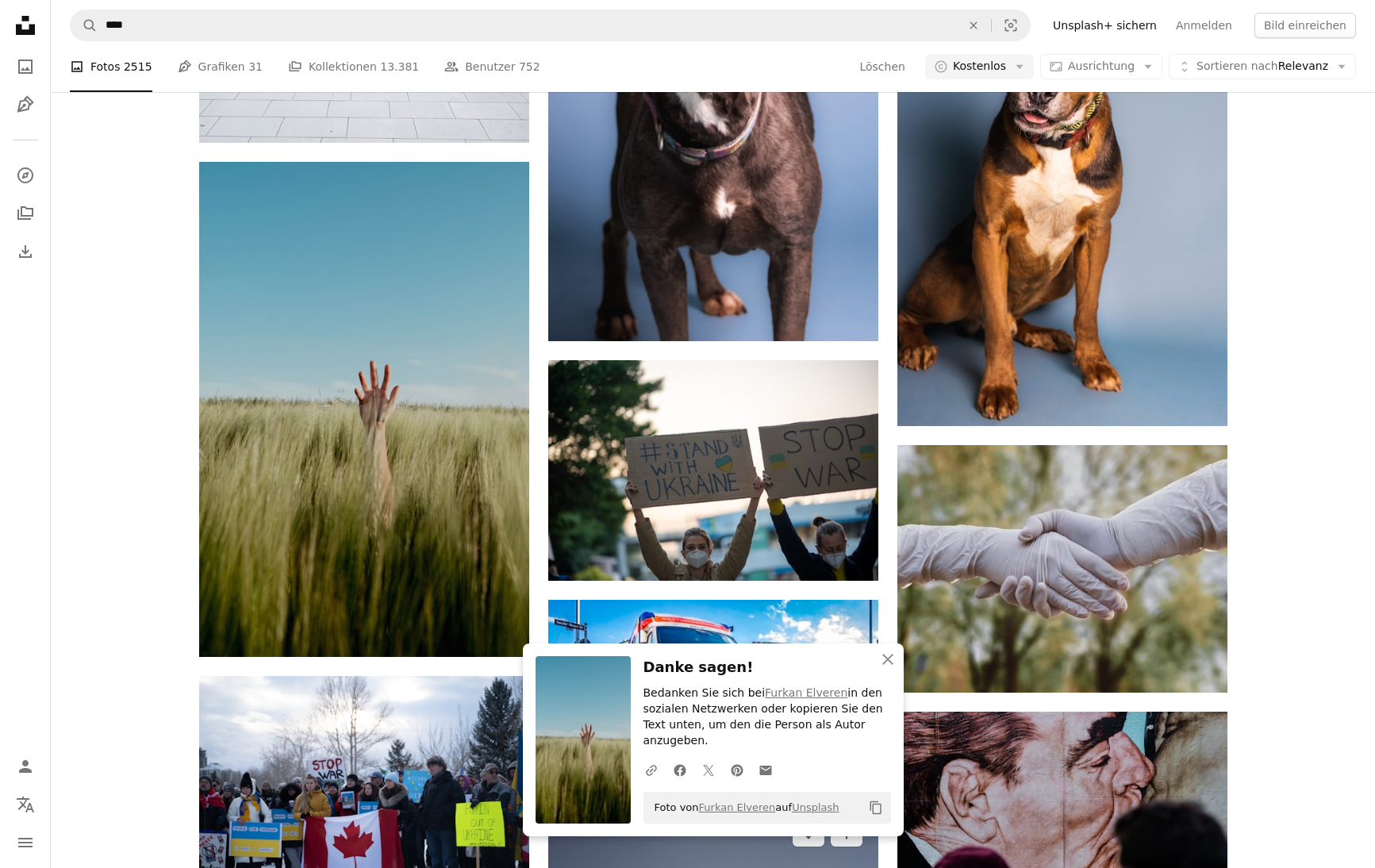
scroll to position [58901, 0]
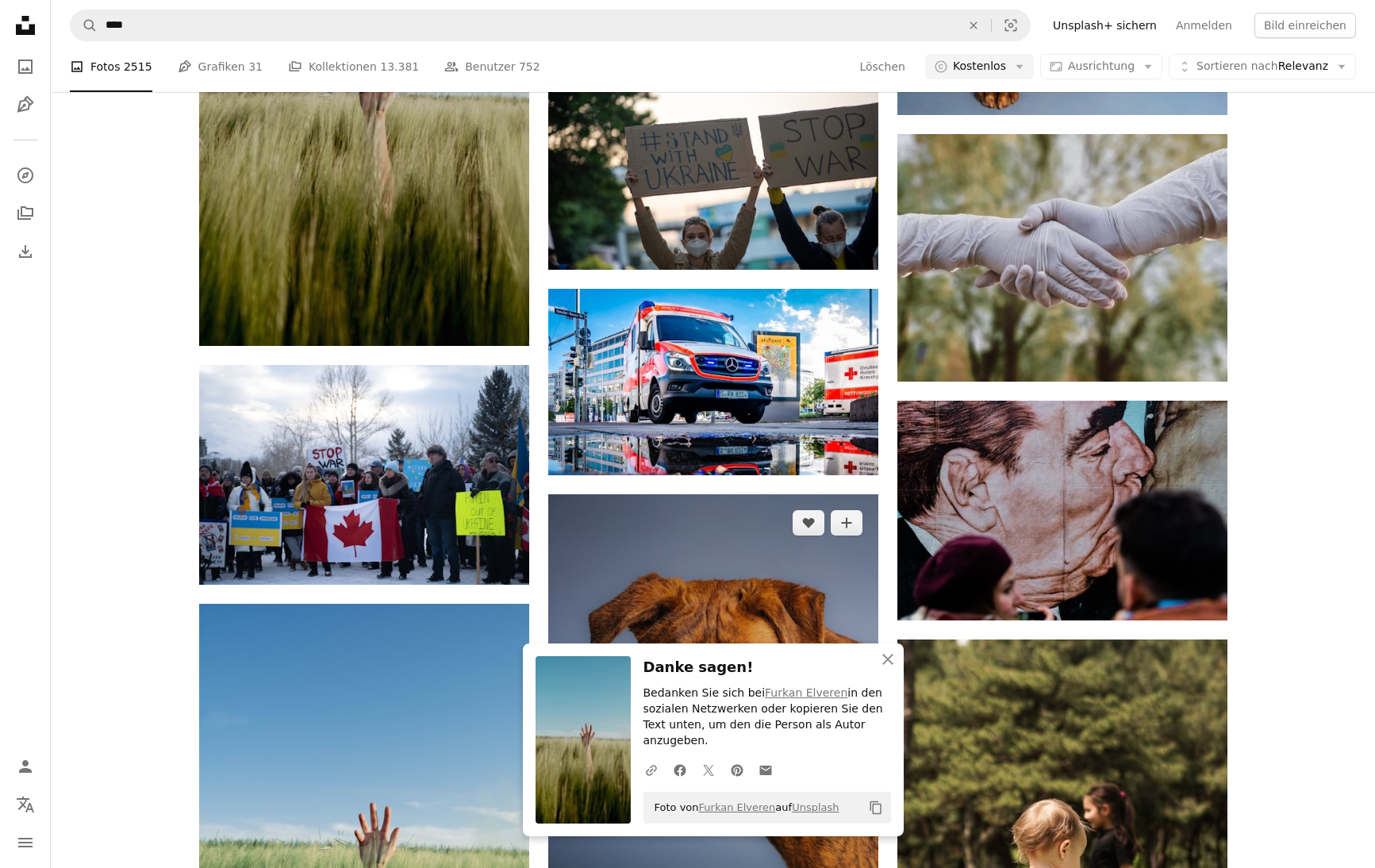
drag, startPoint x: 883, startPoint y: 677, endPoint x: 860, endPoint y: 663, distance: 26.9
click at [883, 668] on icon "An X shape" at bounding box center [887, 658] width 19 height 19
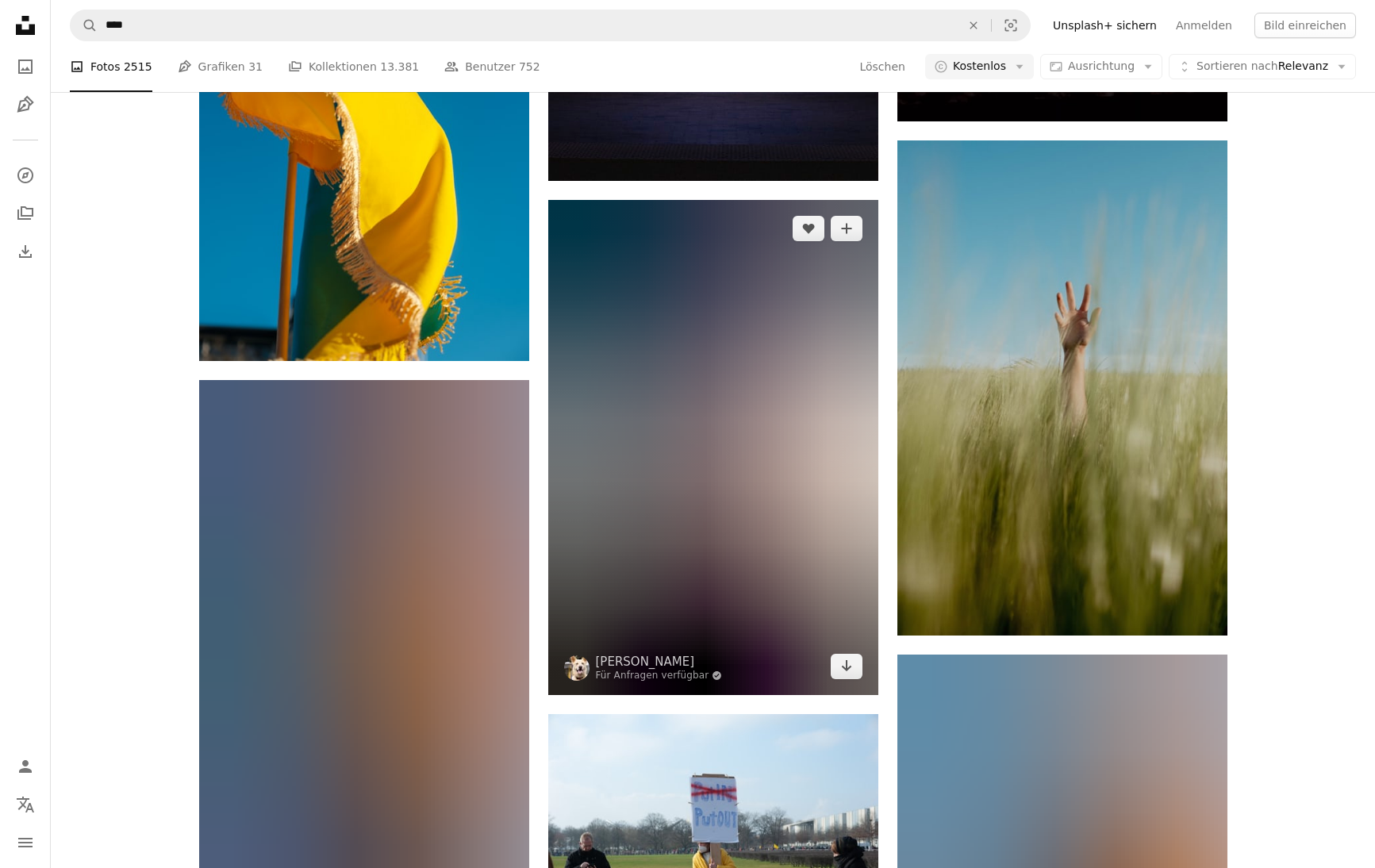
scroll to position [62384, 0]
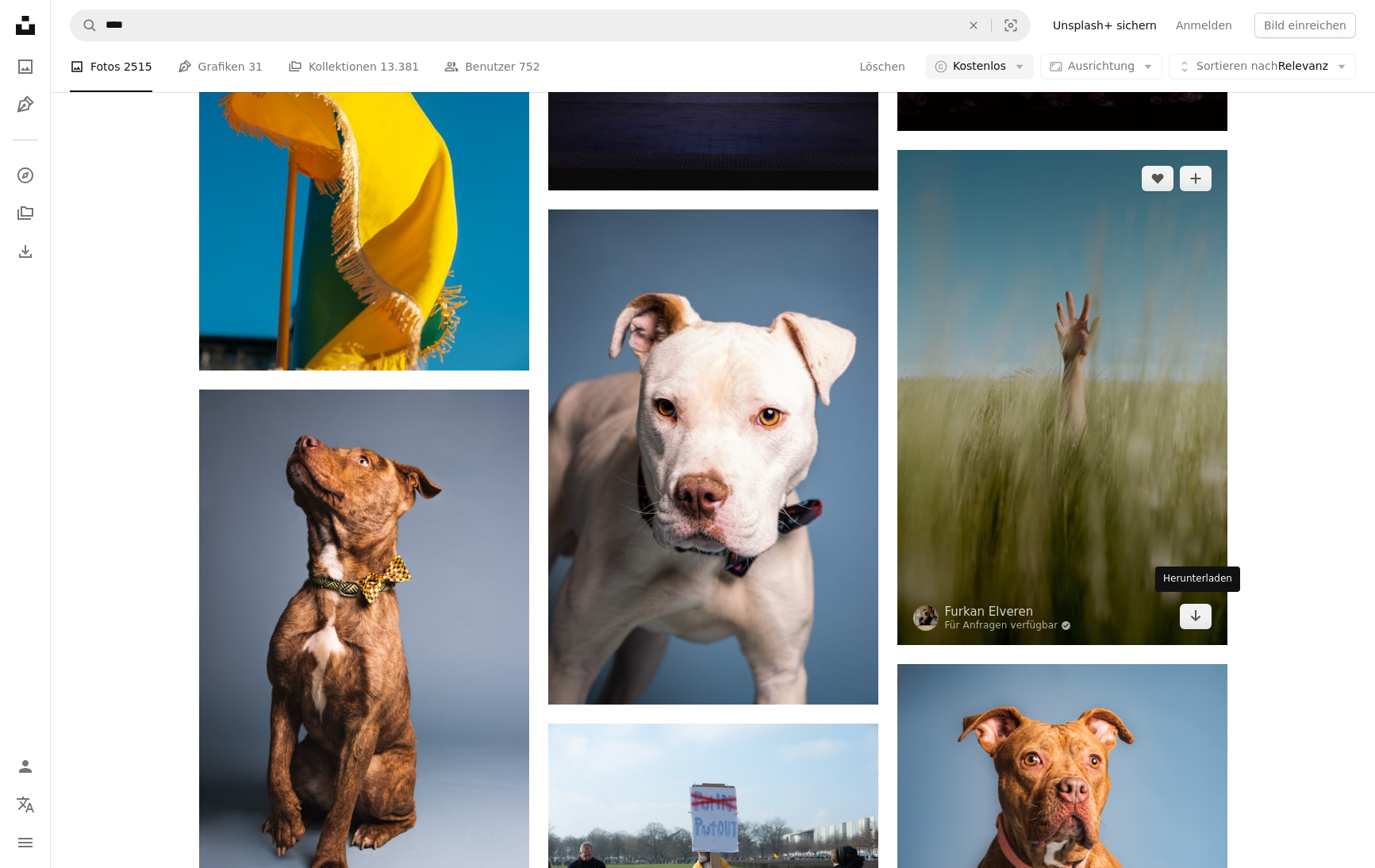
drag, startPoint x: 1194, startPoint y: 609, endPoint x: 1168, endPoint y: 603, distance: 26.7
click at [1194, 609] on icon "Arrow pointing down" at bounding box center [1195, 615] width 13 height 19
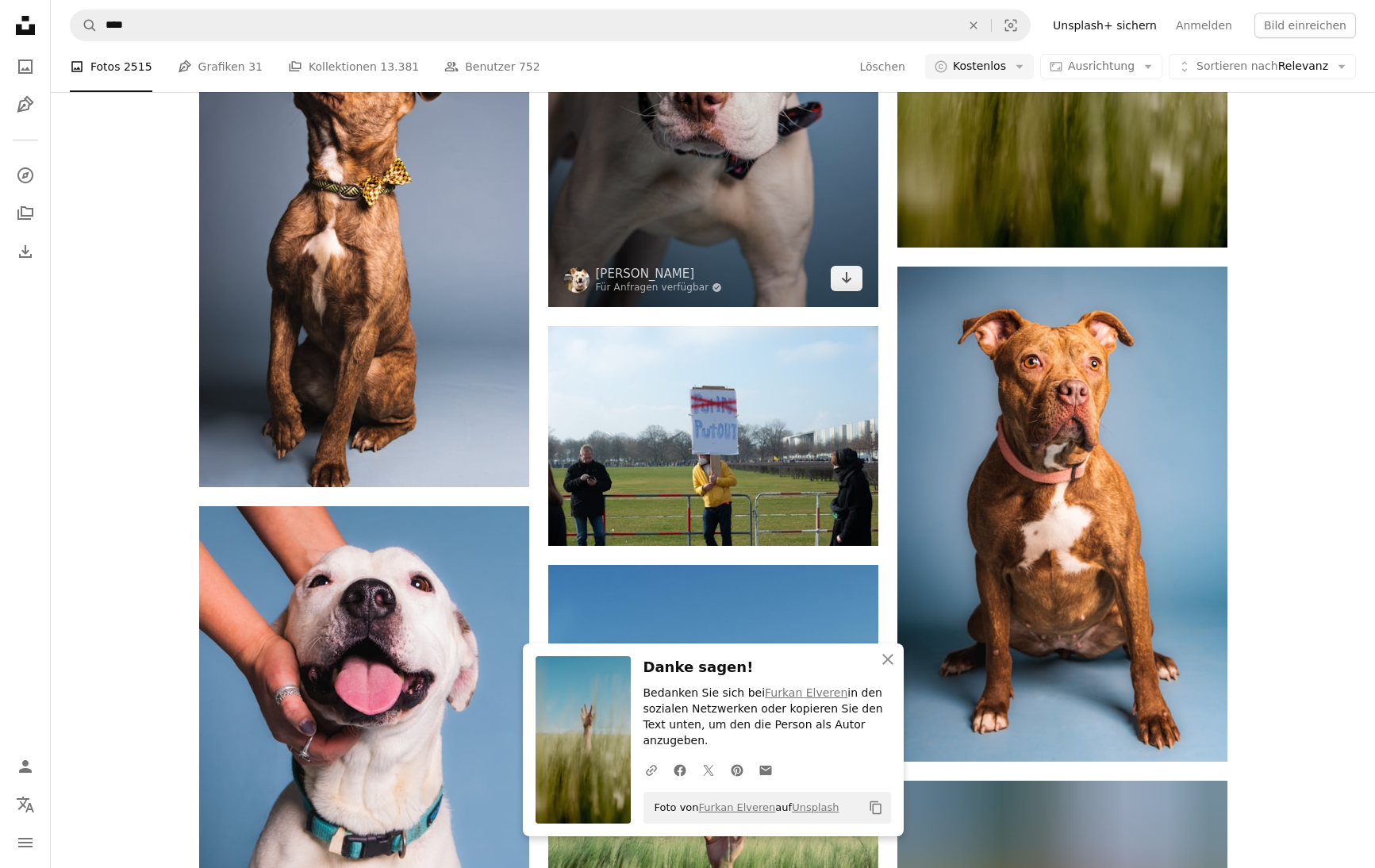
scroll to position [62784, 0]
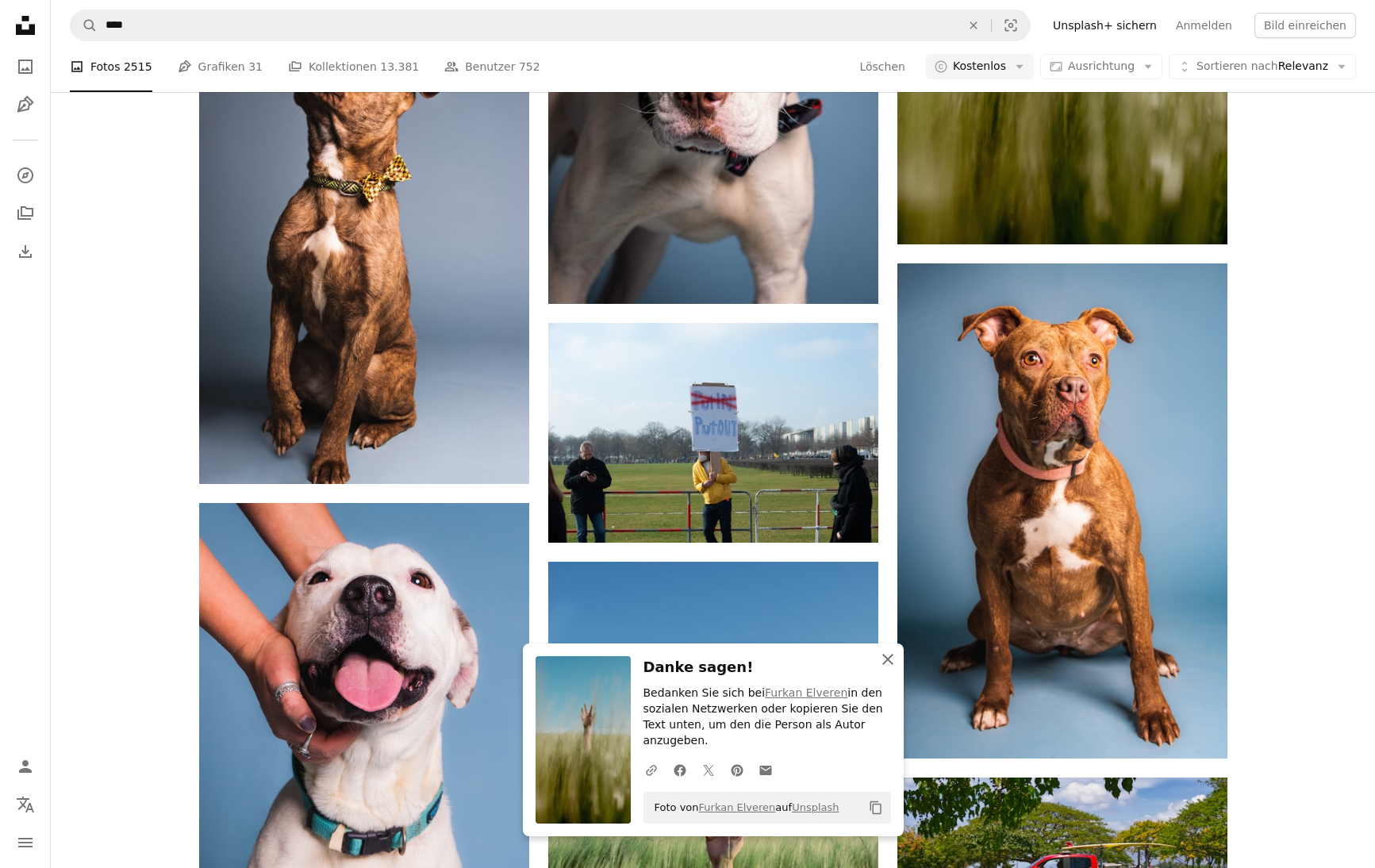
click at [888, 665] on icon "button" at bounding box center [888, 659] width 11 height 11
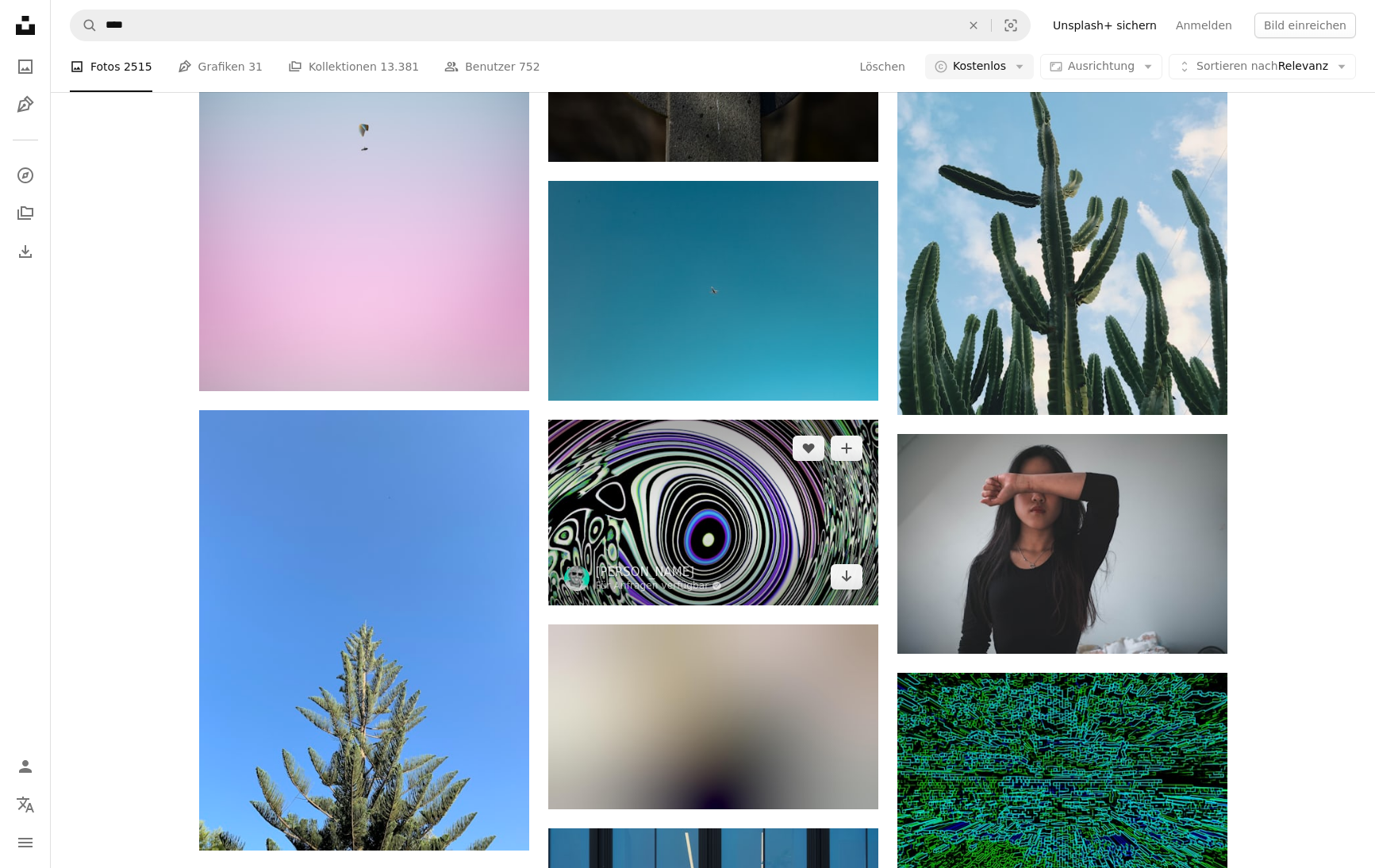
scroll to position [93031, 0]
